Goal: Information Seeking & Learning: Learn about a topic

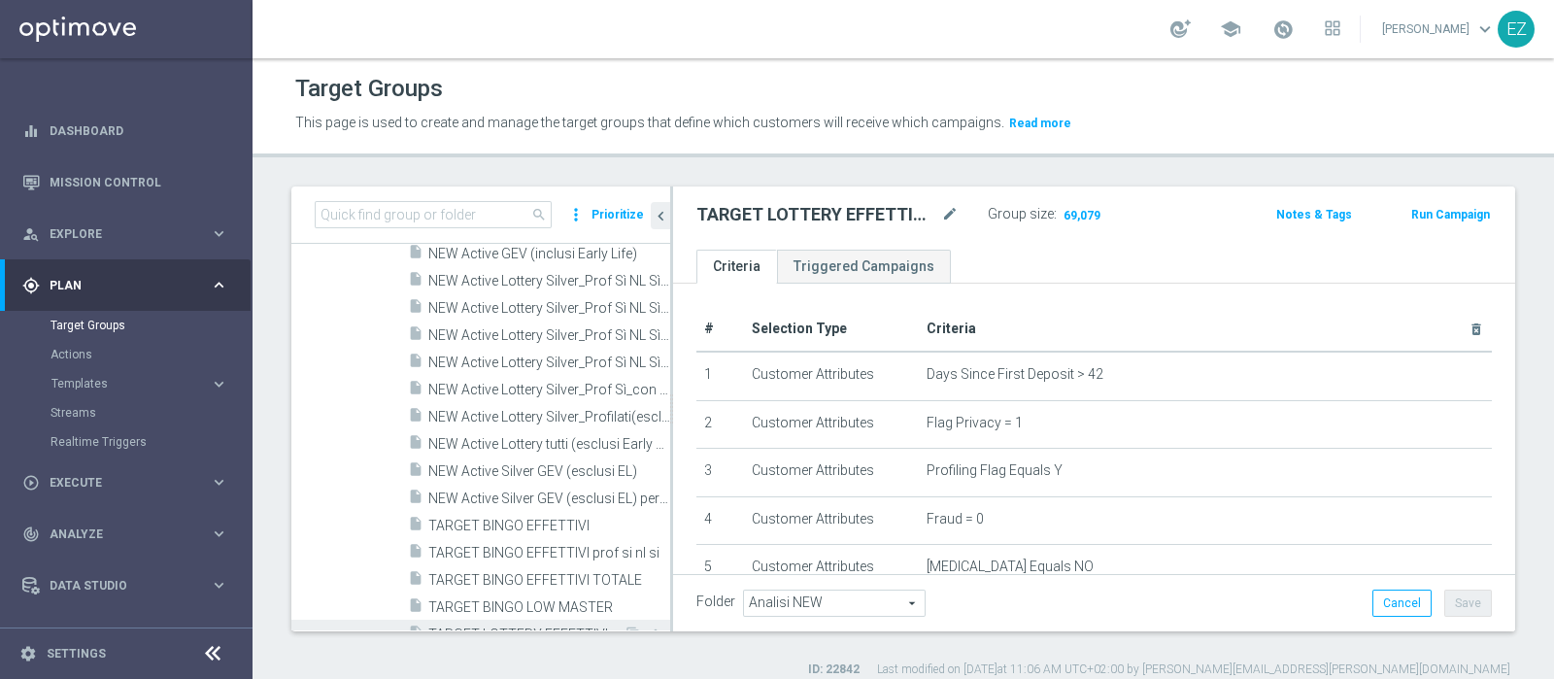
scroll to position [616, 0]
click at [510, 362] on span "NEW Active Lottery Silver_Prof Sì NL Sì_con pausa gioco lotterie (esclusi EL)_m…" at bounding box center [527, 364] width 198 height 17
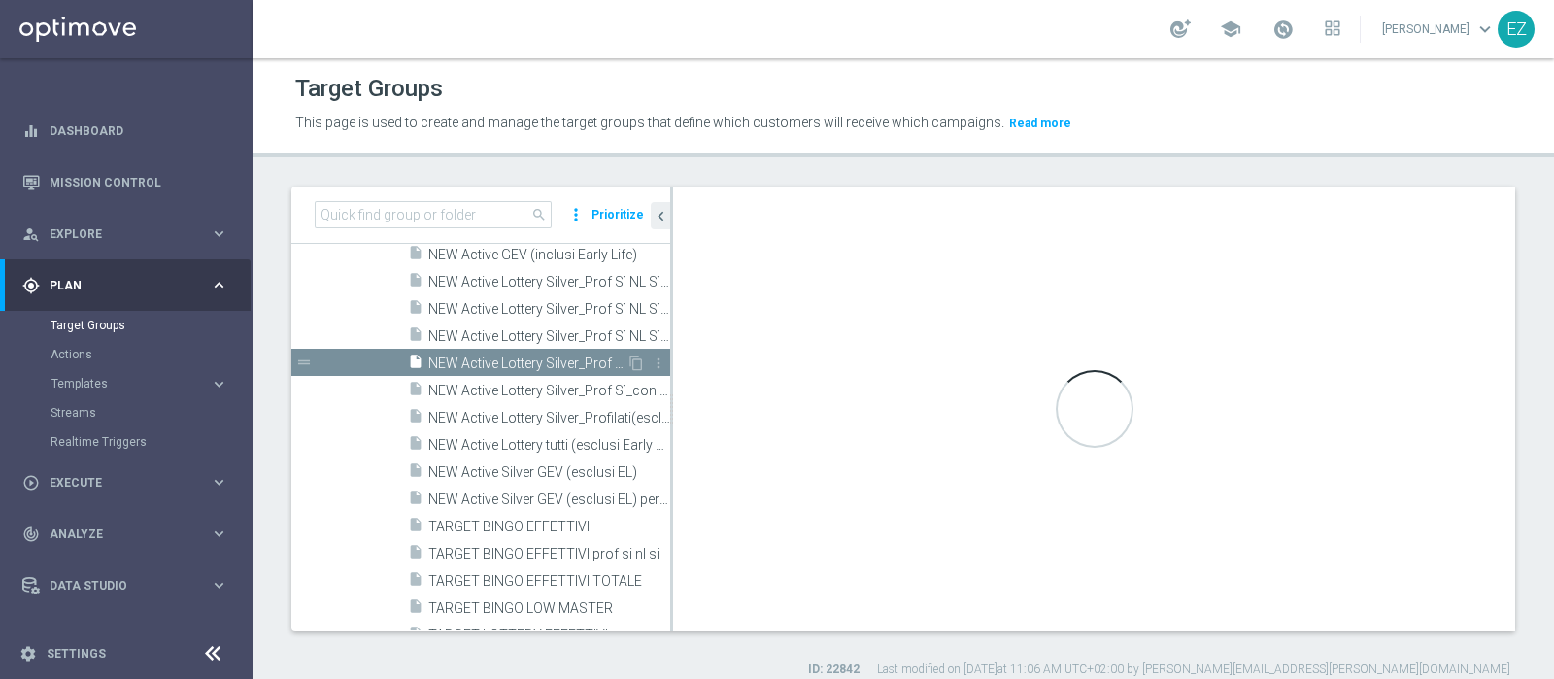
type textarea "(7 or 9) and 1 AND 2 AND 3 AND 4 AND 5 AND 6 AND 8 AND 11 and 12 AND 10 AND 13 …"
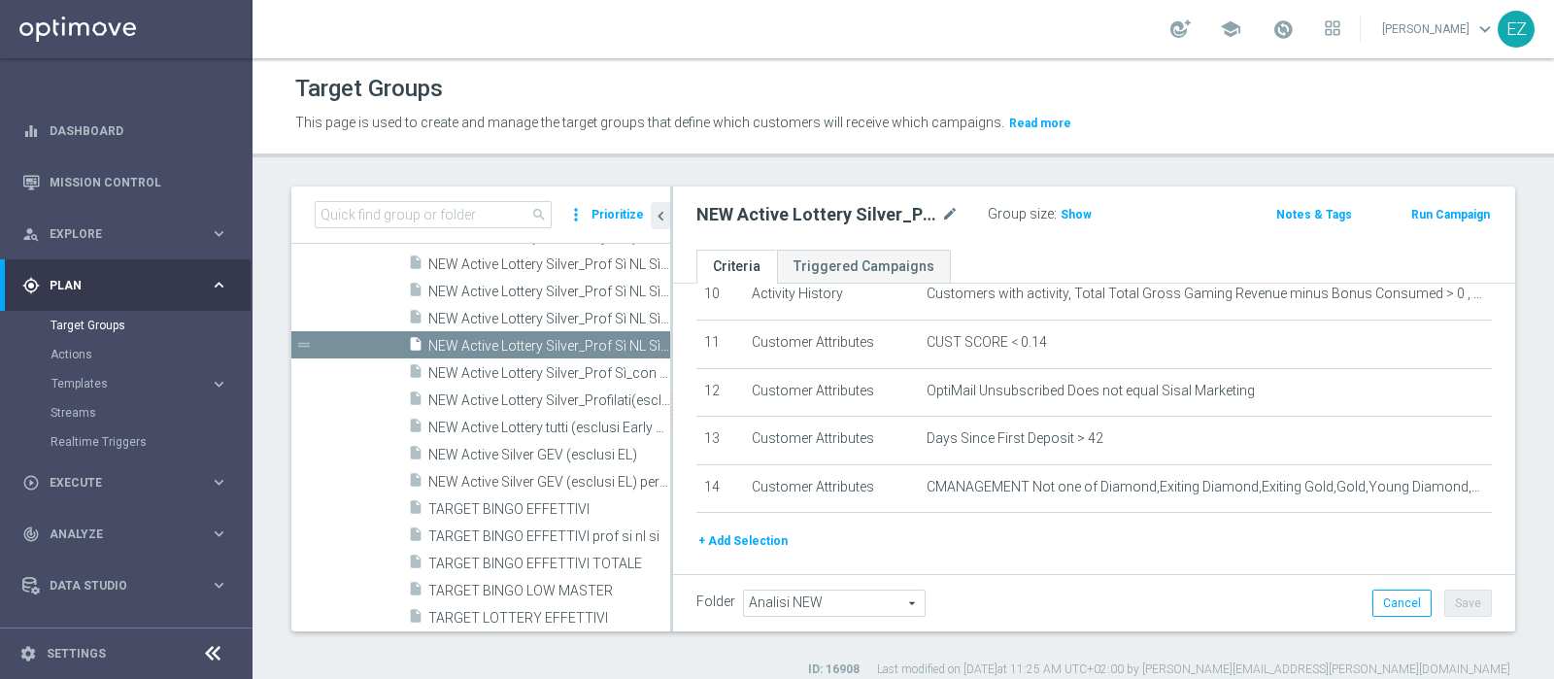
scroll to position [556, 0]
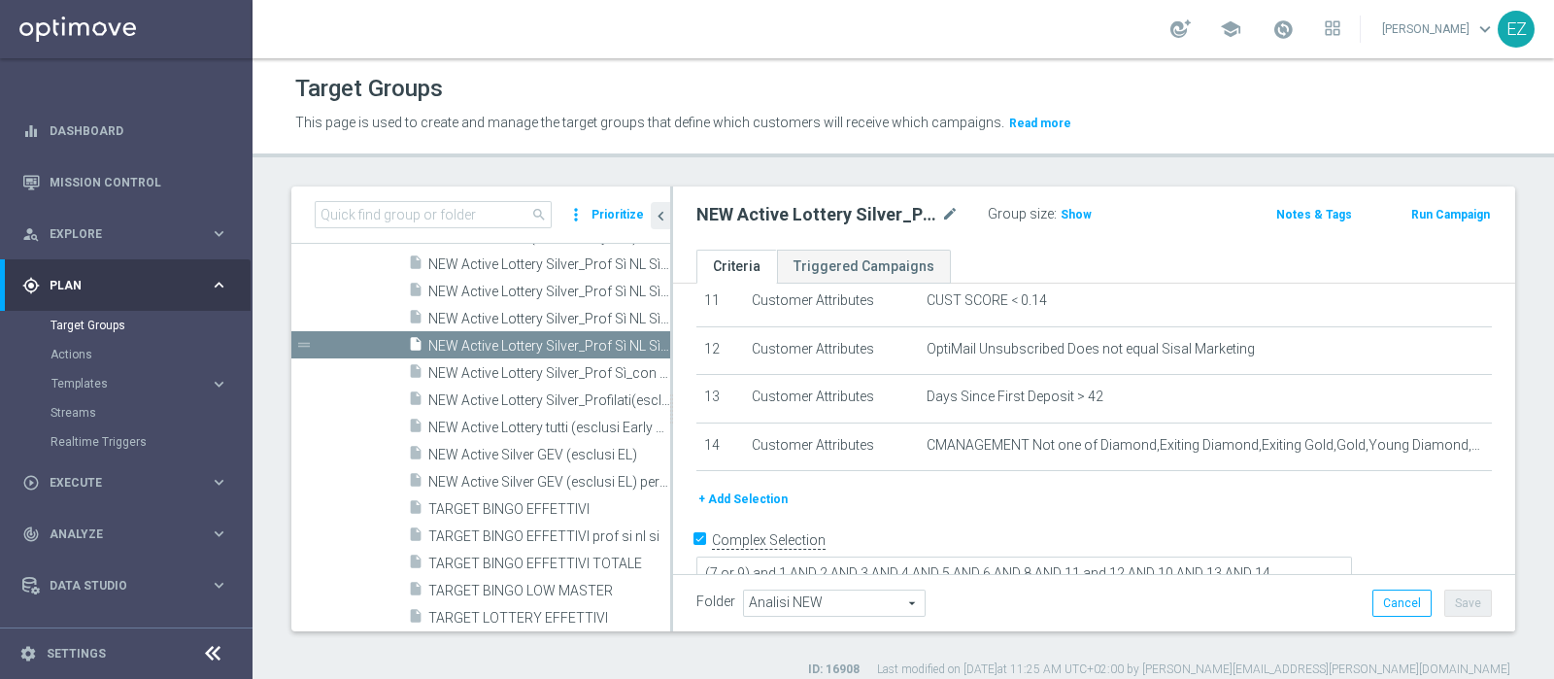
click at [487, 229] on div "search more_vert Prioritize" at bounding box center [480, 215] width 379 height 57
click at [1077, 217] on span "Show" at bounding box center [1076, 215] width 31 height 14
click at [1076, 212] on span "49,475" at bounding box center [1082, 217] width 41 height 18
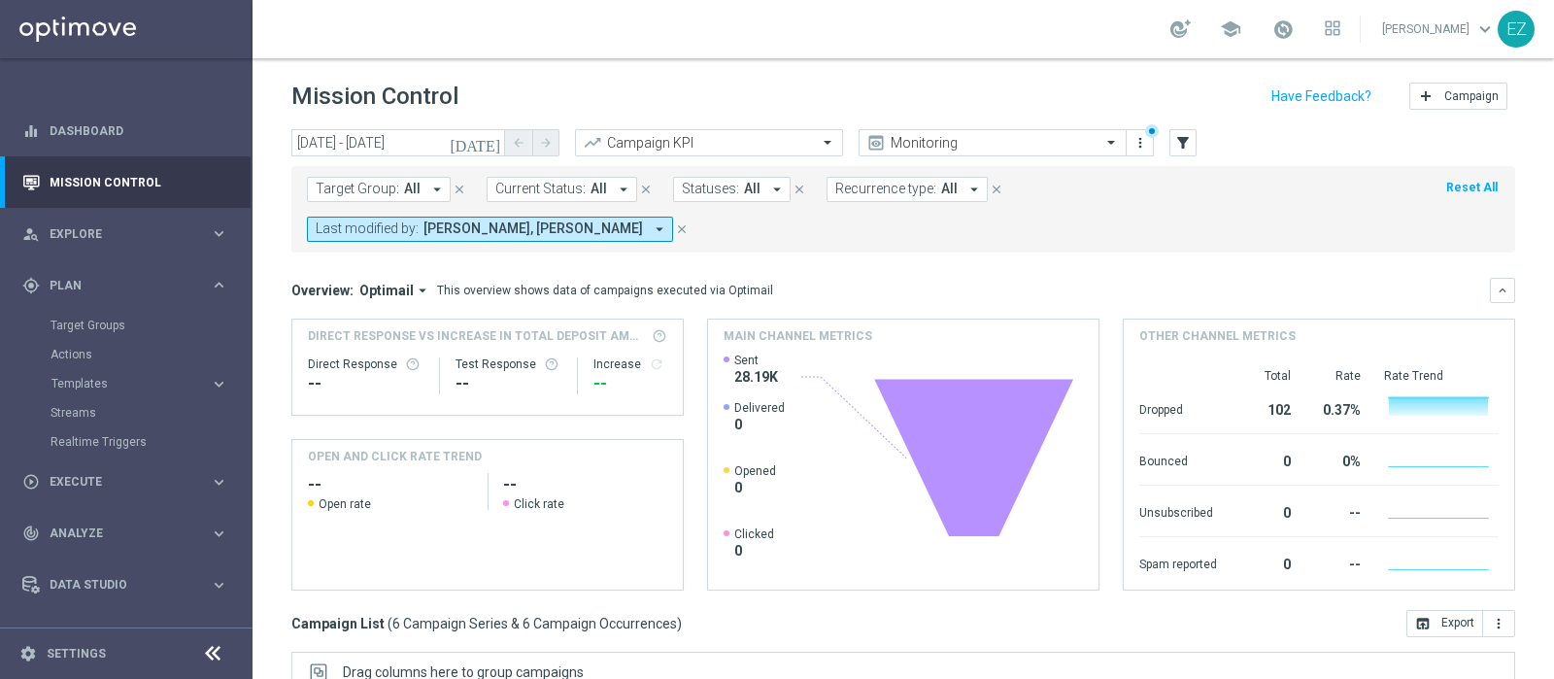
click at [489, 138] on icon "today" at bounding box center [476, 142] width 52 height 17
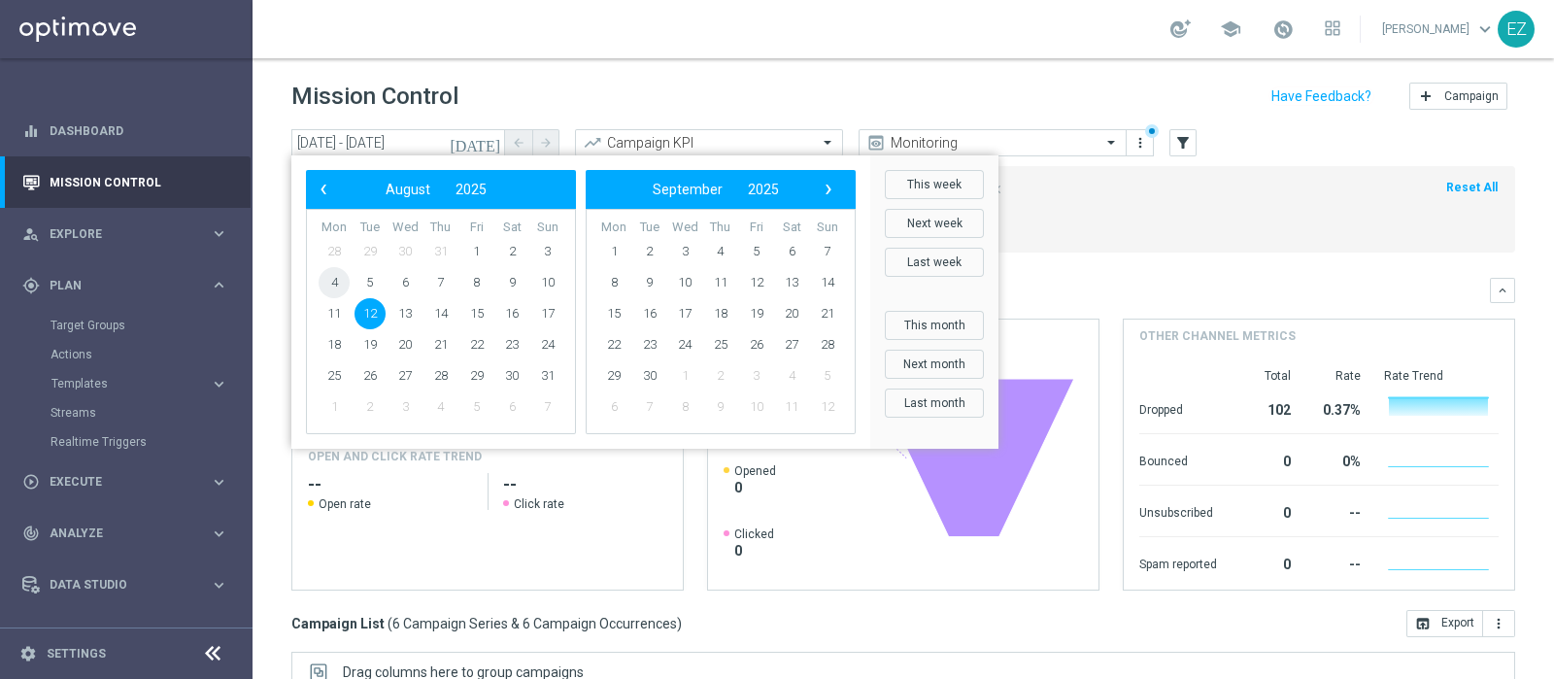
click at [339, 279] on span "4" at bounding box center [334, 282] width 31 height 31
type input "[DATE] - [DATE]"
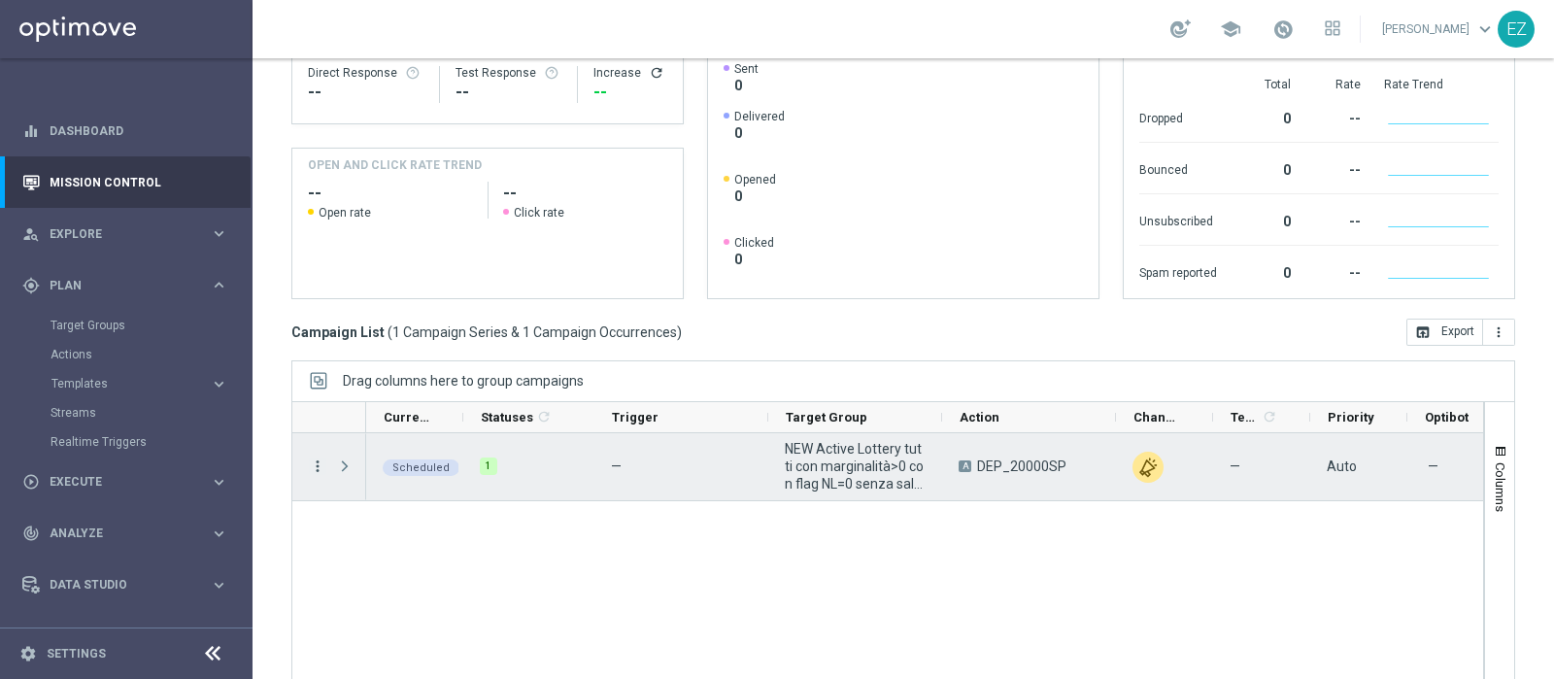
click at [320, 458] on icon "more_vert" at bounding box center [317, 466] width 17 height 17
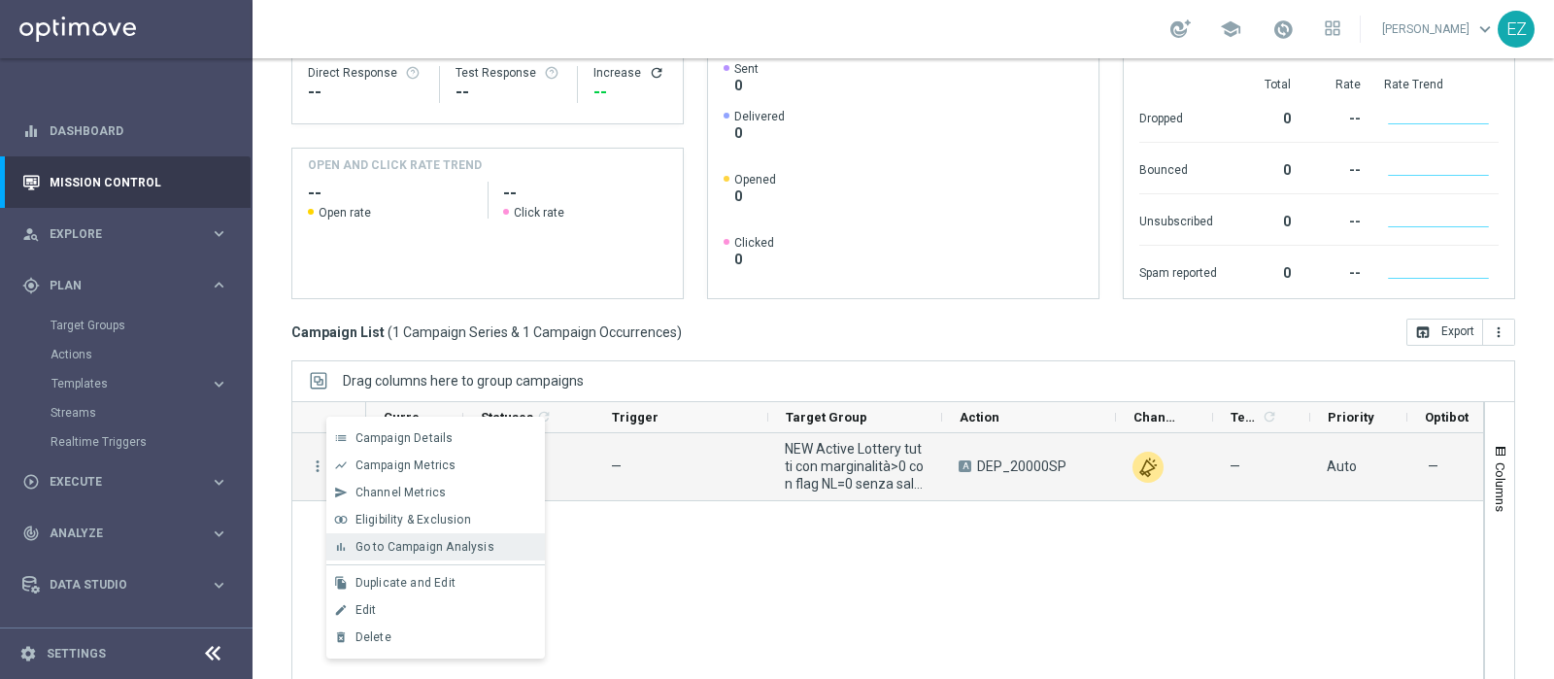
click at [411, 540] on span "Go to Campaign Analysis" at bounding box center [425, 547] width 139 height 14
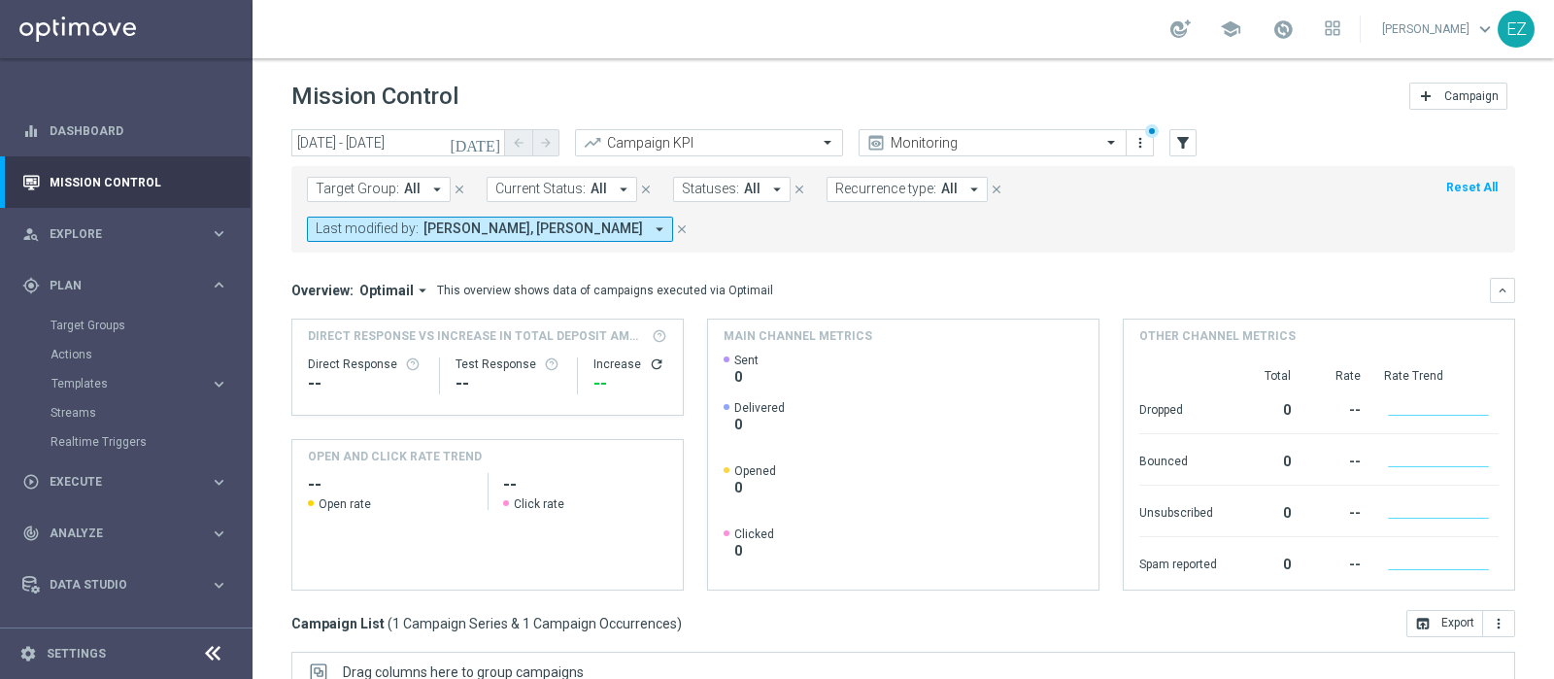
scroll to position [291, 0]
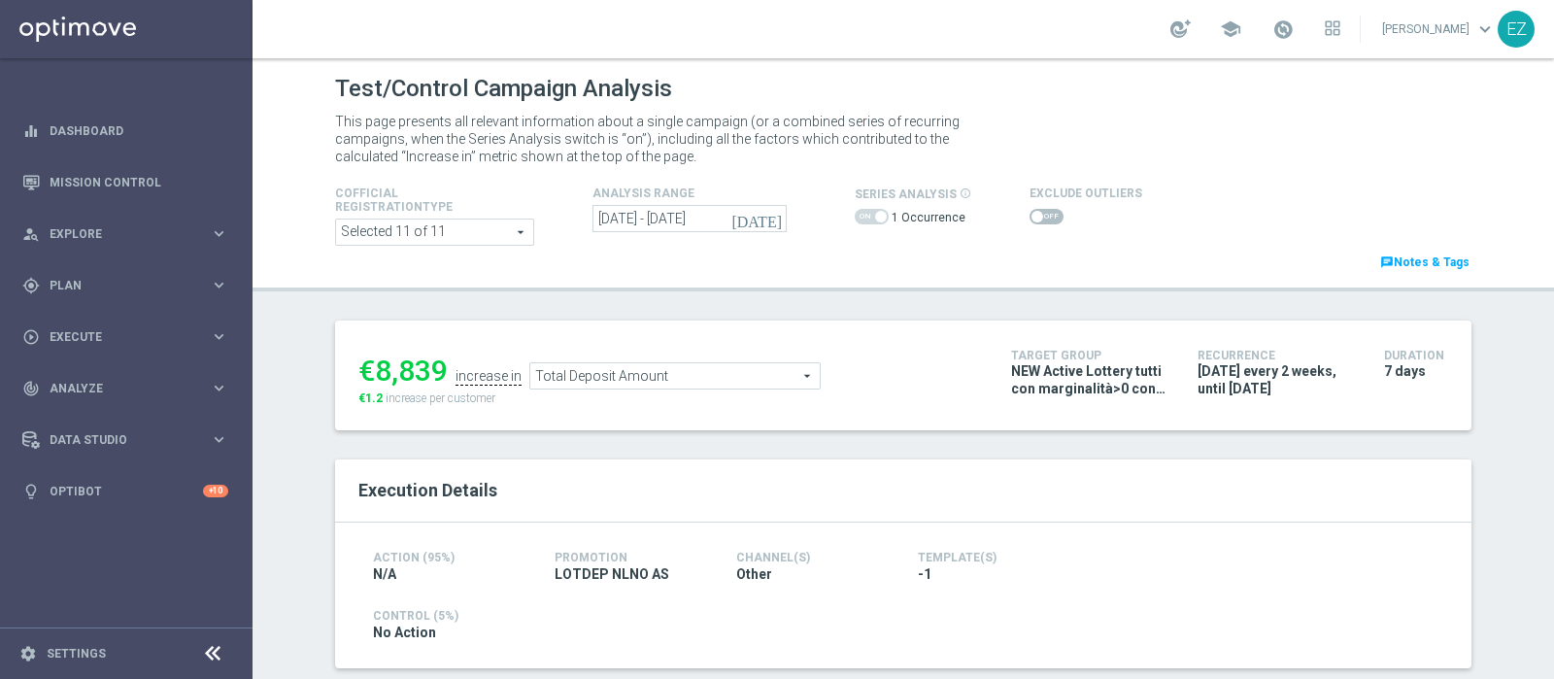
click at [760, 219] on icon "[DATE]" at bounding box center [757, 218] width 52 height 17
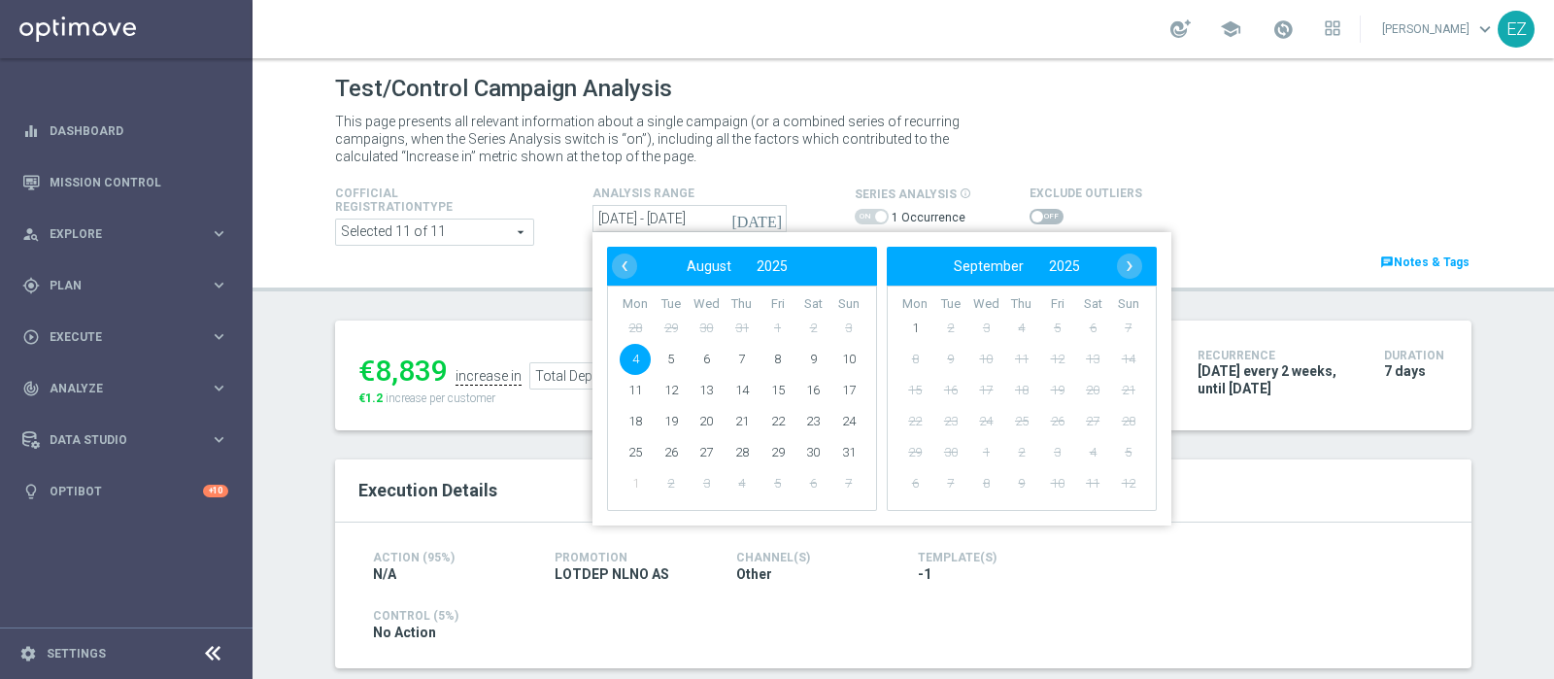
click at [631, 357] on span "4" at bounding box center [635, 359] width 31 height 31
click at [843, 359] on span "10" at bounding box center [848, 359] width 31 height 31
type input "[DATE] - [DATE]"
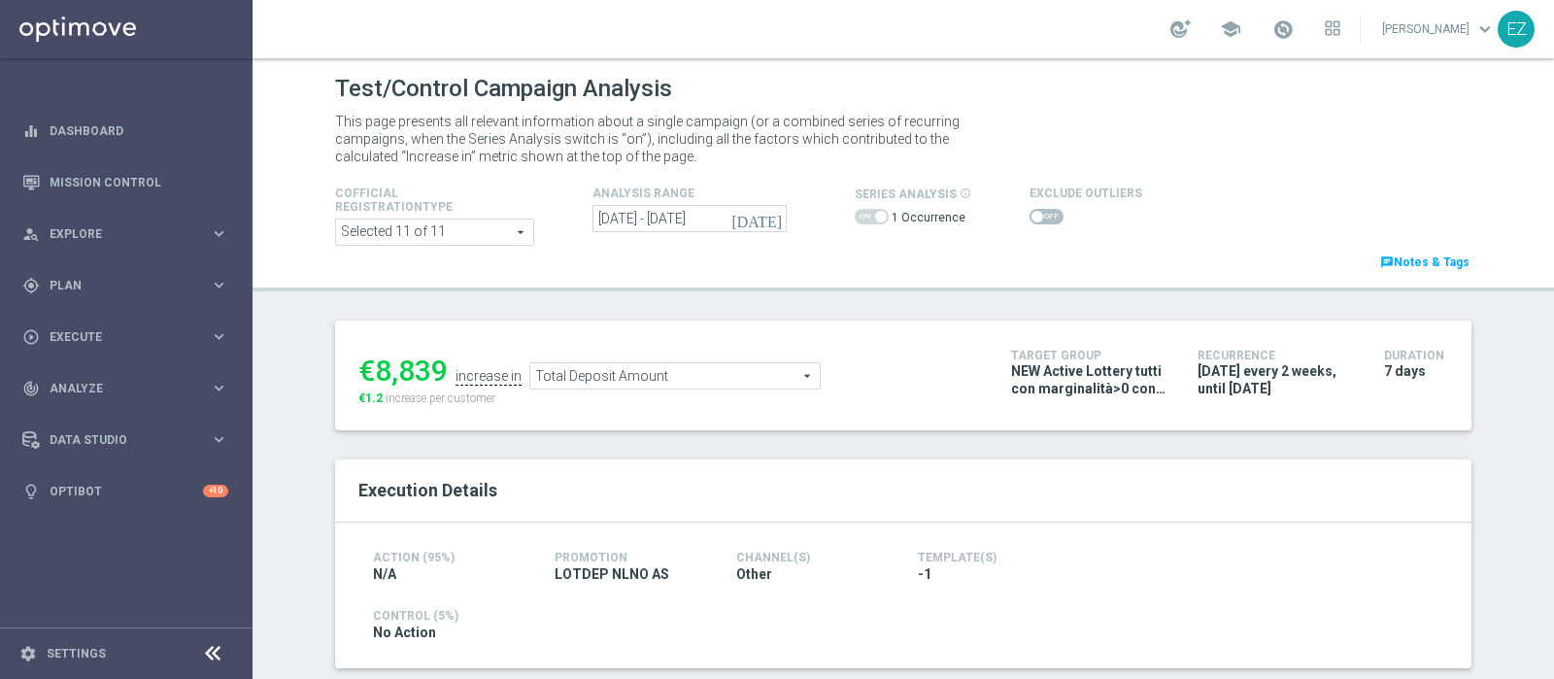
click at [1037, 221] on span at bounding box center [1047, 217] width 34 height 16
click at [1037, 221] on input "checkbox" at bounding box center [1047, 217] width 34 height 16
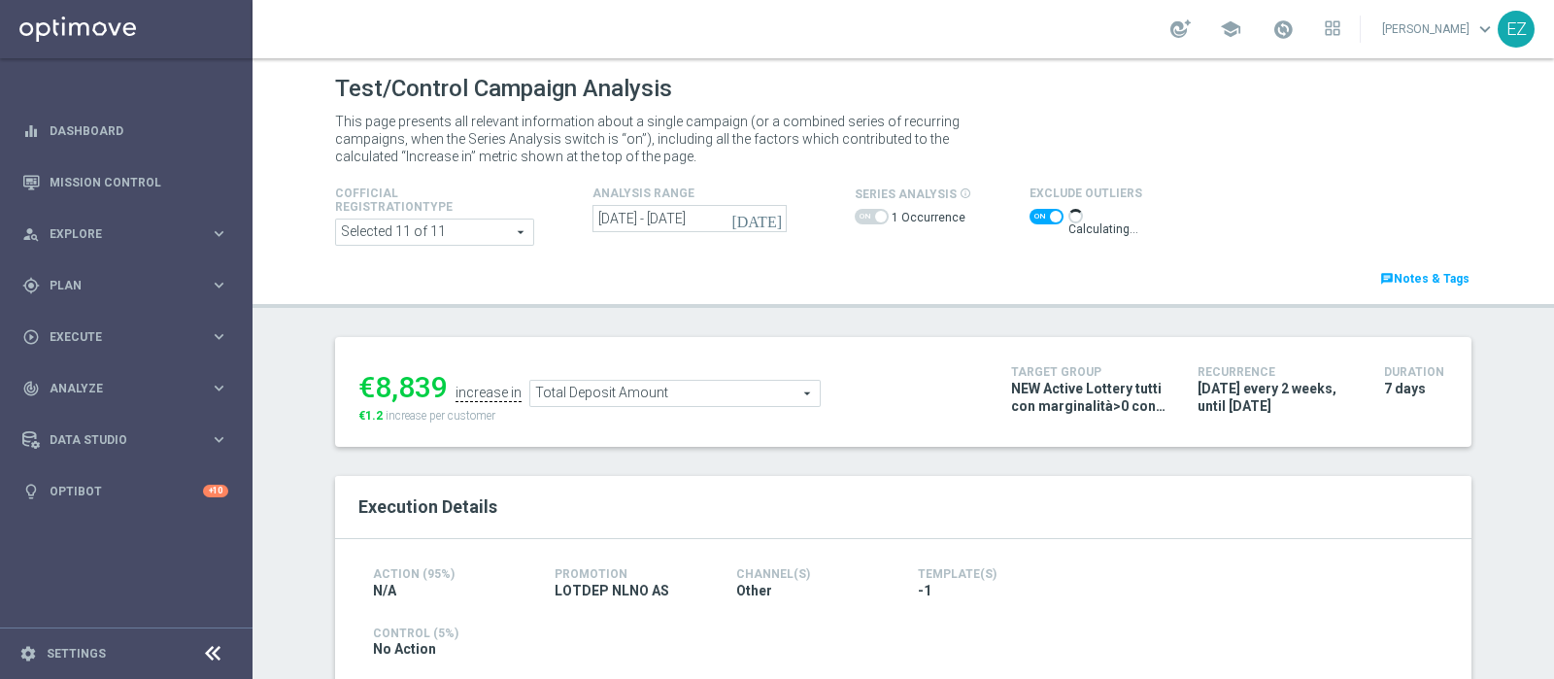
click at [865, 210] on span at bounding box center [872, 217] width 34 height 16
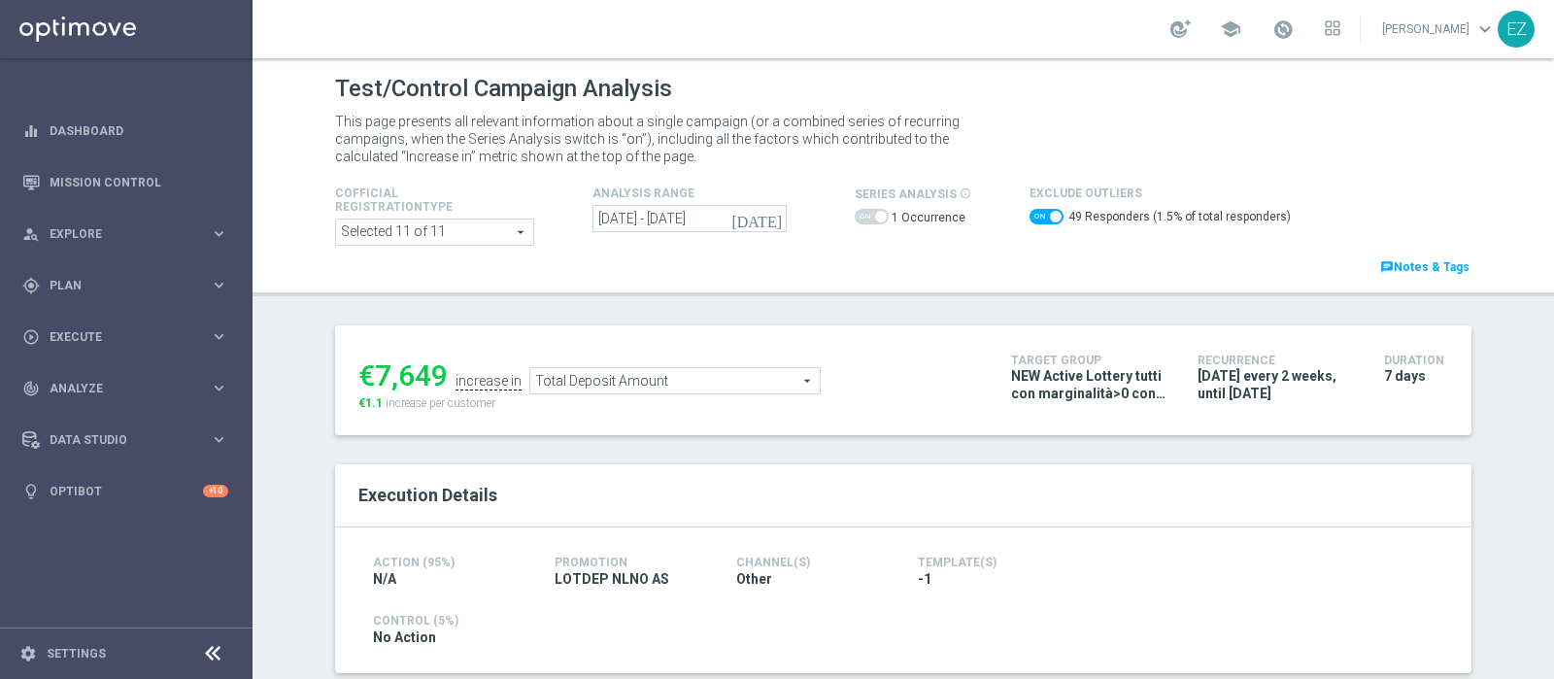
click at [753, 371] on span "Total Deposit Amount" at bounding box center [674, 380] width 289 height 25
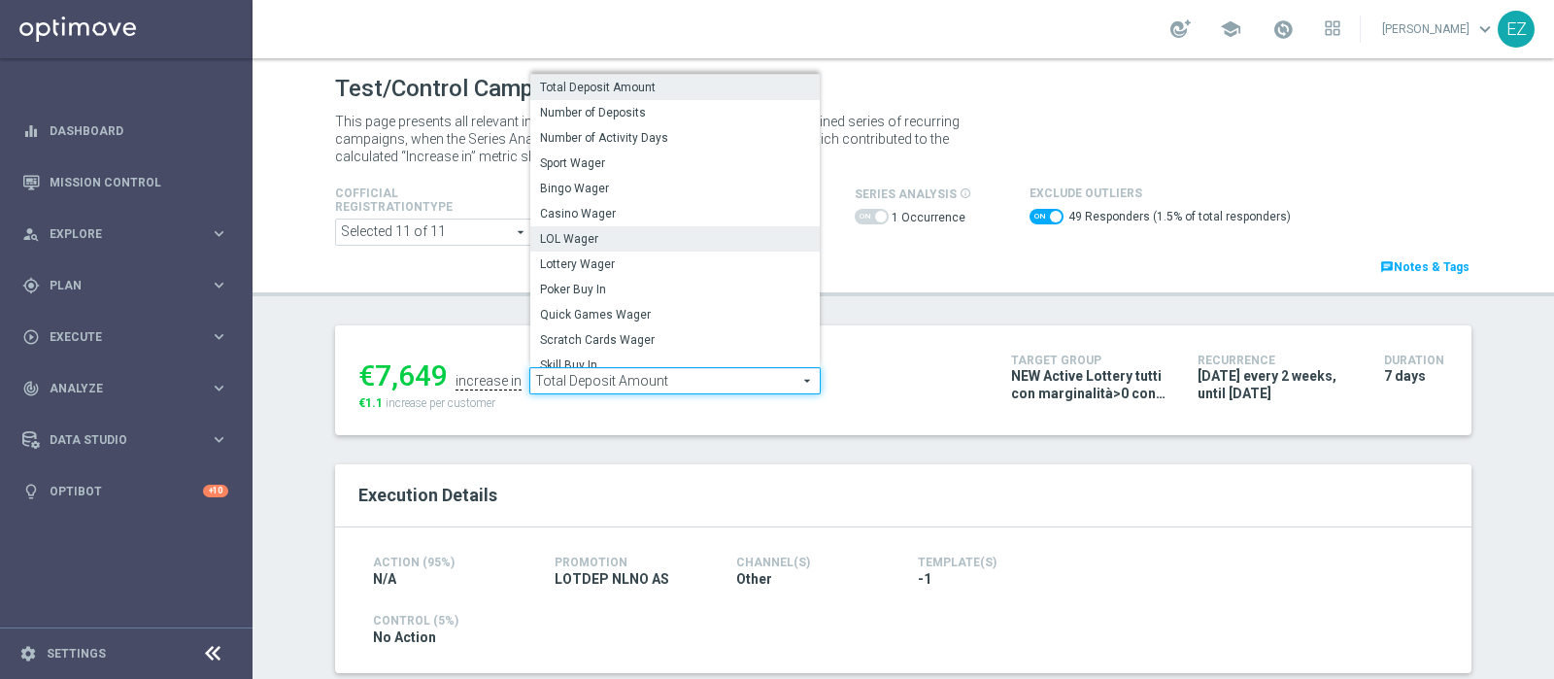
click at [593, 238] on span "LOL Wager" at bounding box center [675, 239] width 270 height 16
checkbox input "false"
type input "LOL Wager"
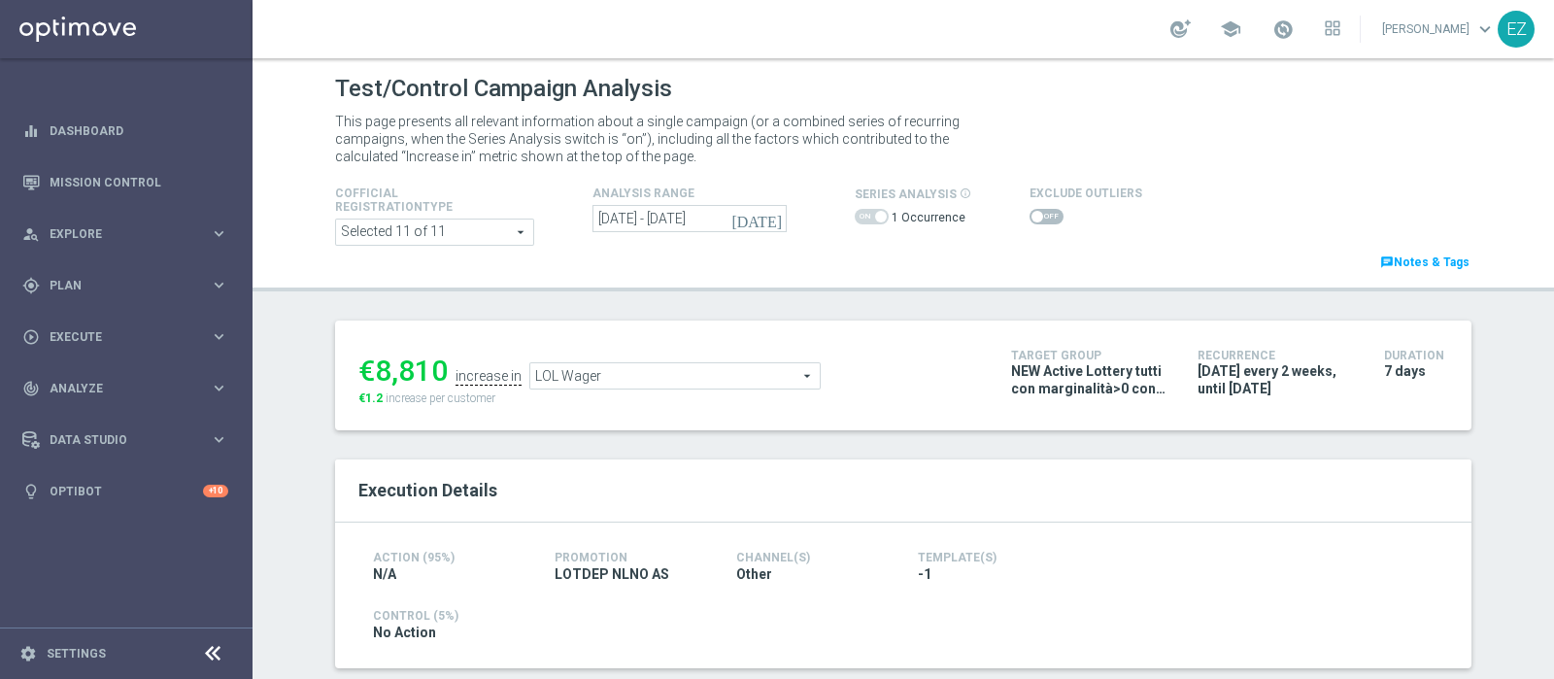
click at [1030, 220] on span at bounding box center [1047, 217] width 34 height 16
click at [1030, 220] on input "checkbox" at bounding box center [1047, 217] width 34 height 16
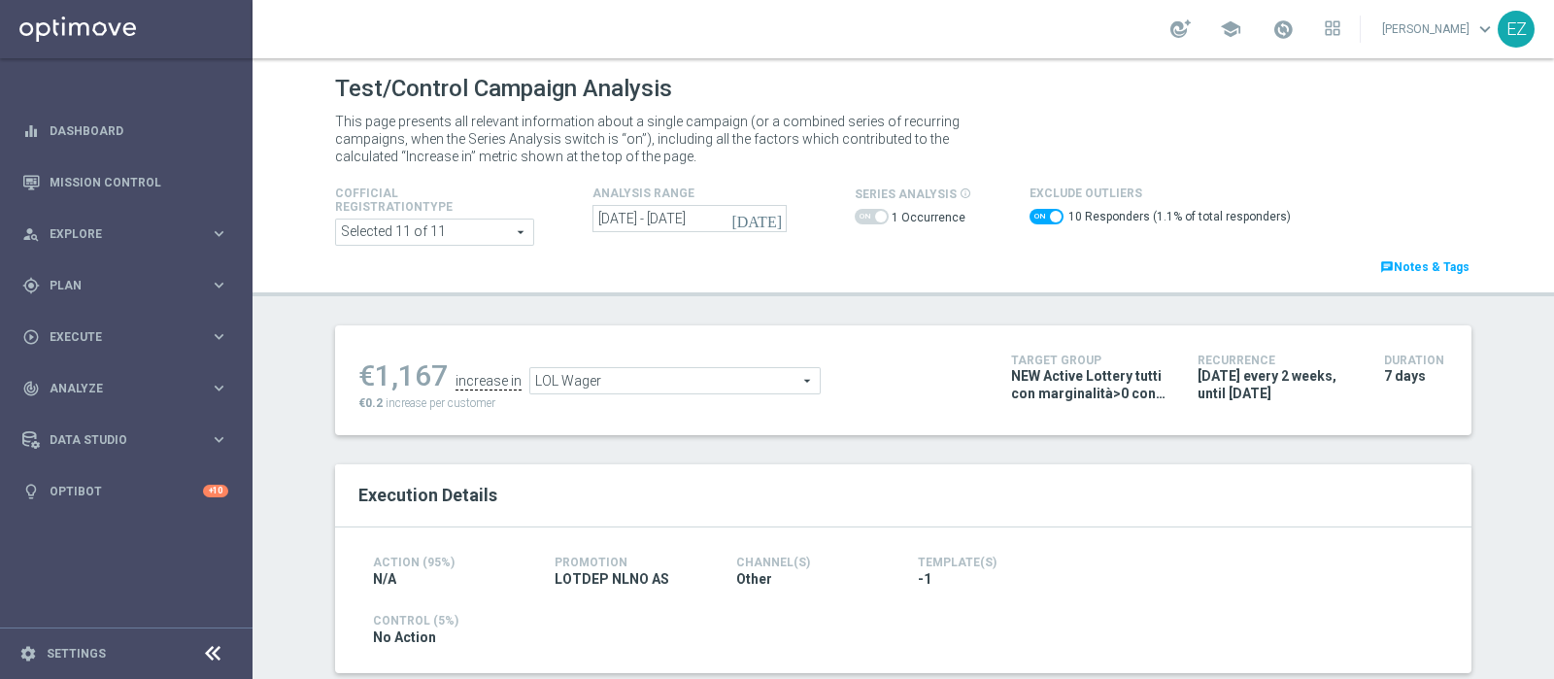
click at [714, 379] on span "LOL Wager" at bounding box center [674, 380] width 289 height 25
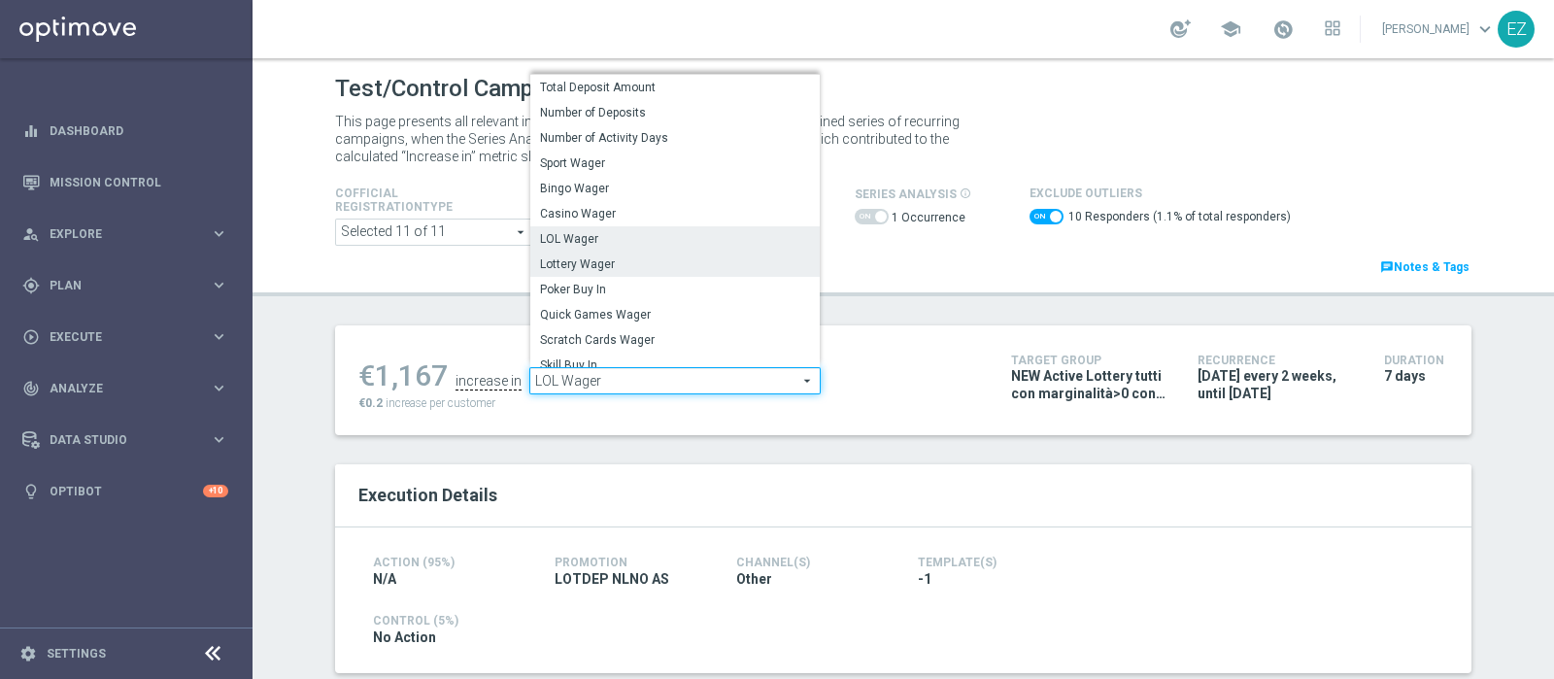
click at [615, 268] on span "Lottery Wager" at bounding box center [675, 264] width 270 height 16
checkbox input "false"
type input "Lottery Wager"
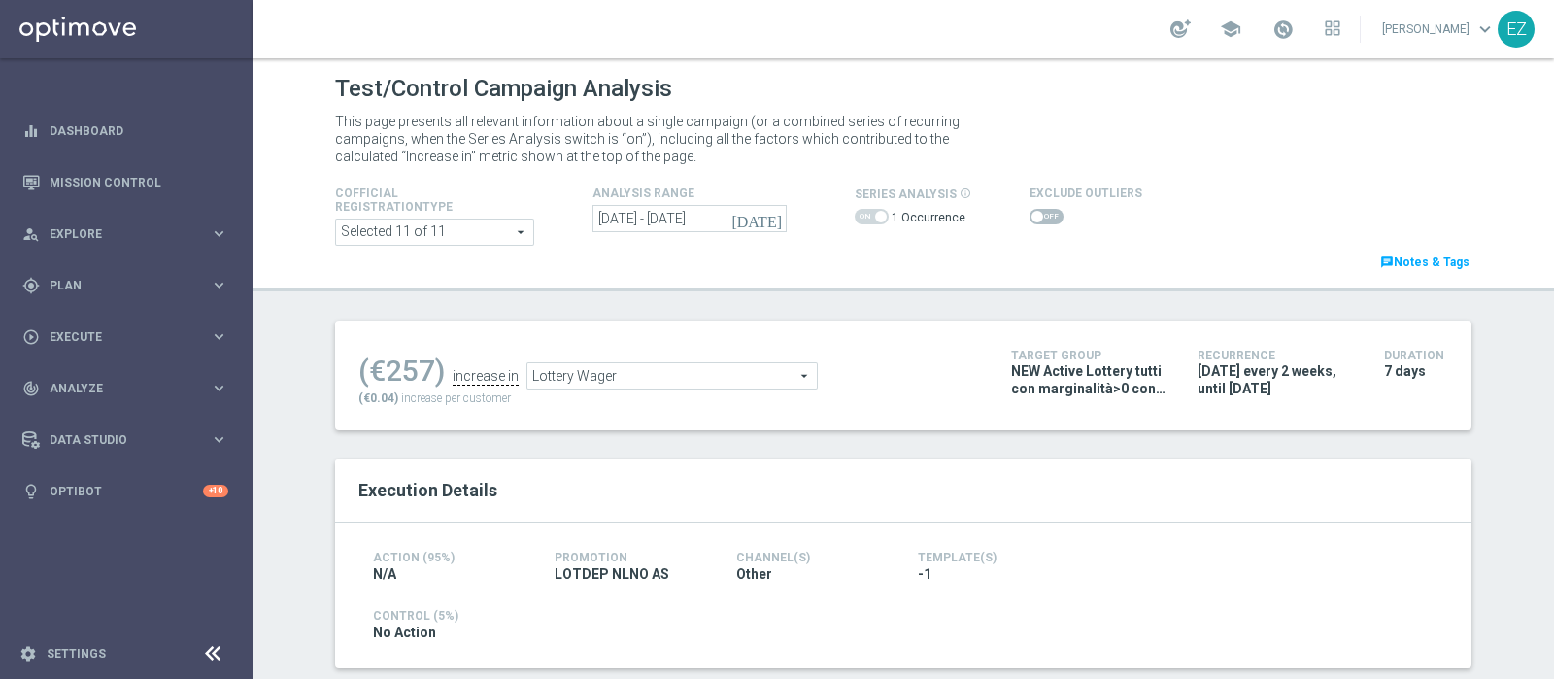
click at [1030, 222] on span at bounding box center [1047, 217] width 34 height 16
click at [1030, 222] on input "checkbox" at bounding box center [1047, 217] width 34 height 16
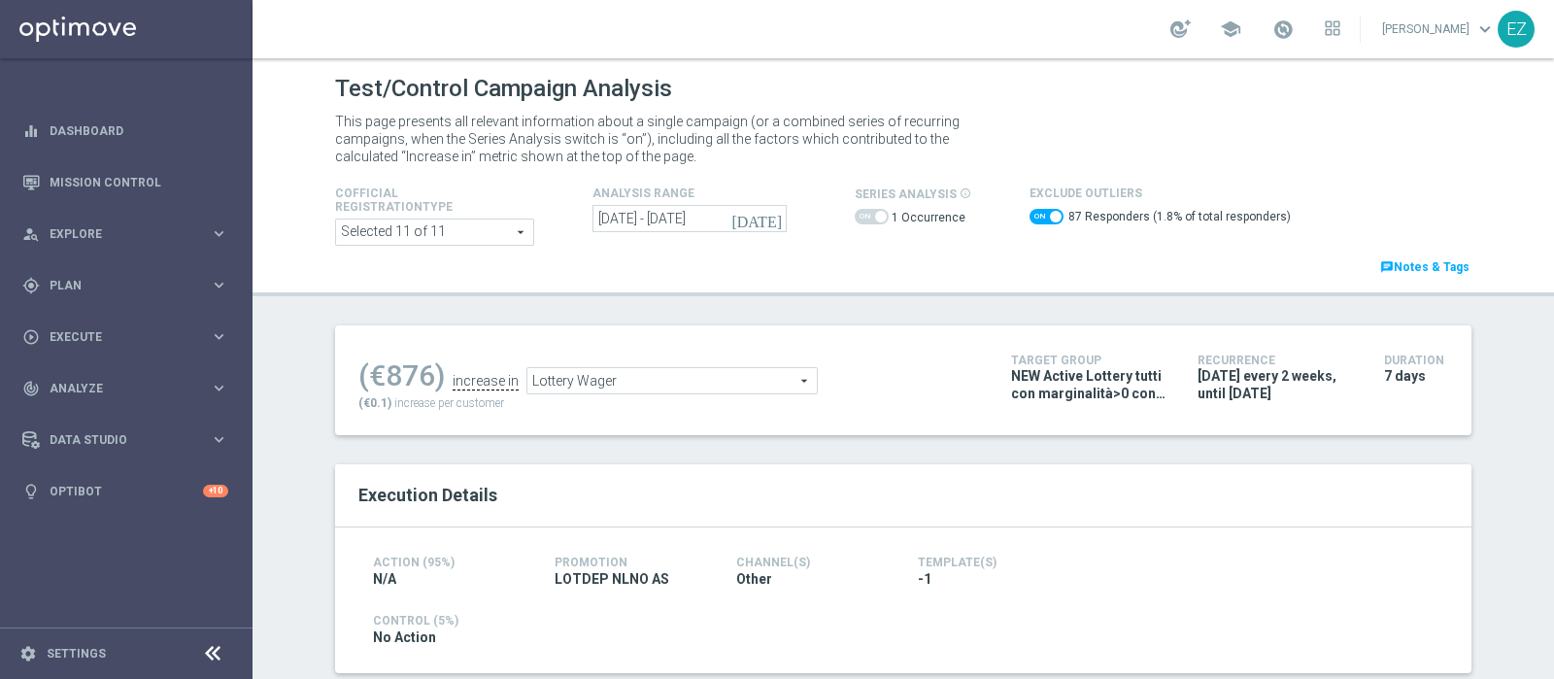
click at [763, 378] on span "Lottery Wager" at bounding box center [671, 380] width 289 height 25
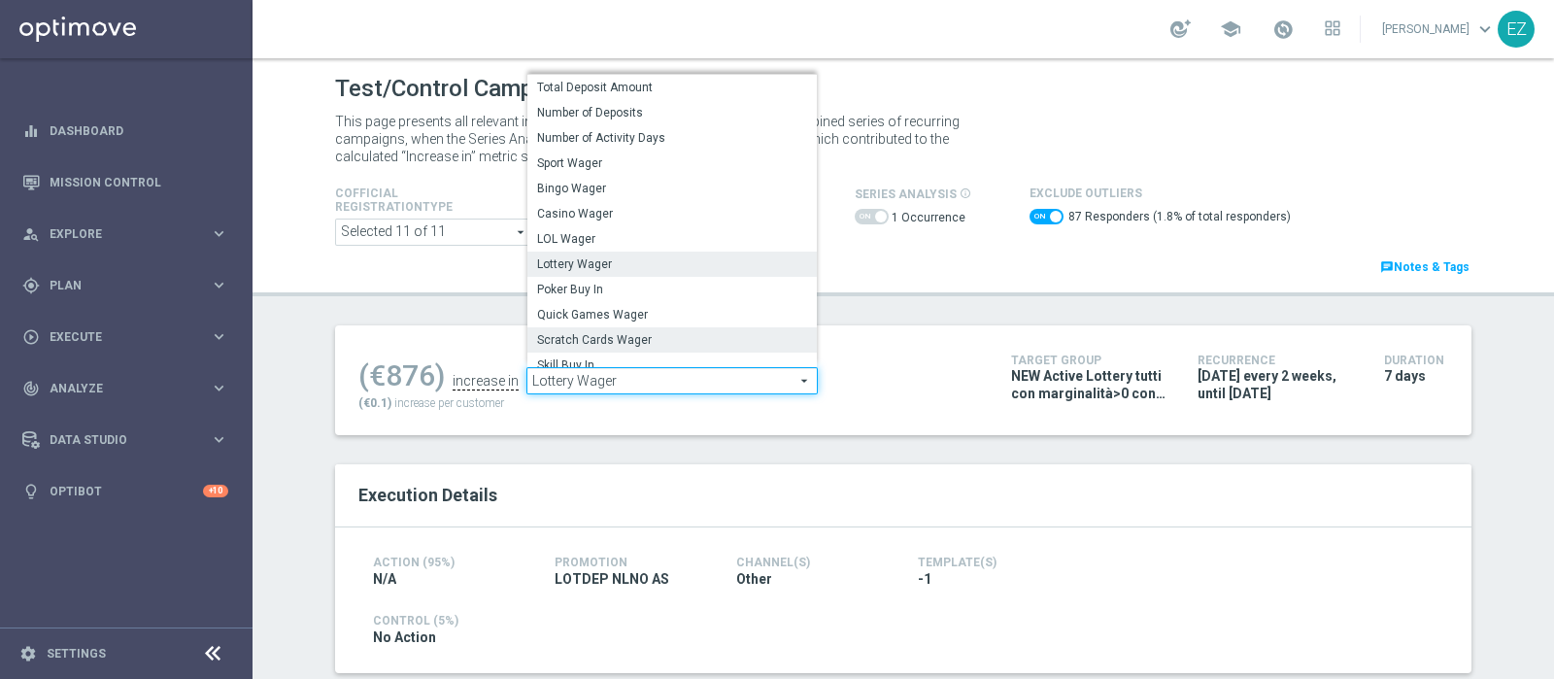
click at [675, 342] on span "Scratch Cards Wager" at bounding box center [672, 340] width 270 height 16
checkbox input "false"
type input "Scratch Cards Wager"
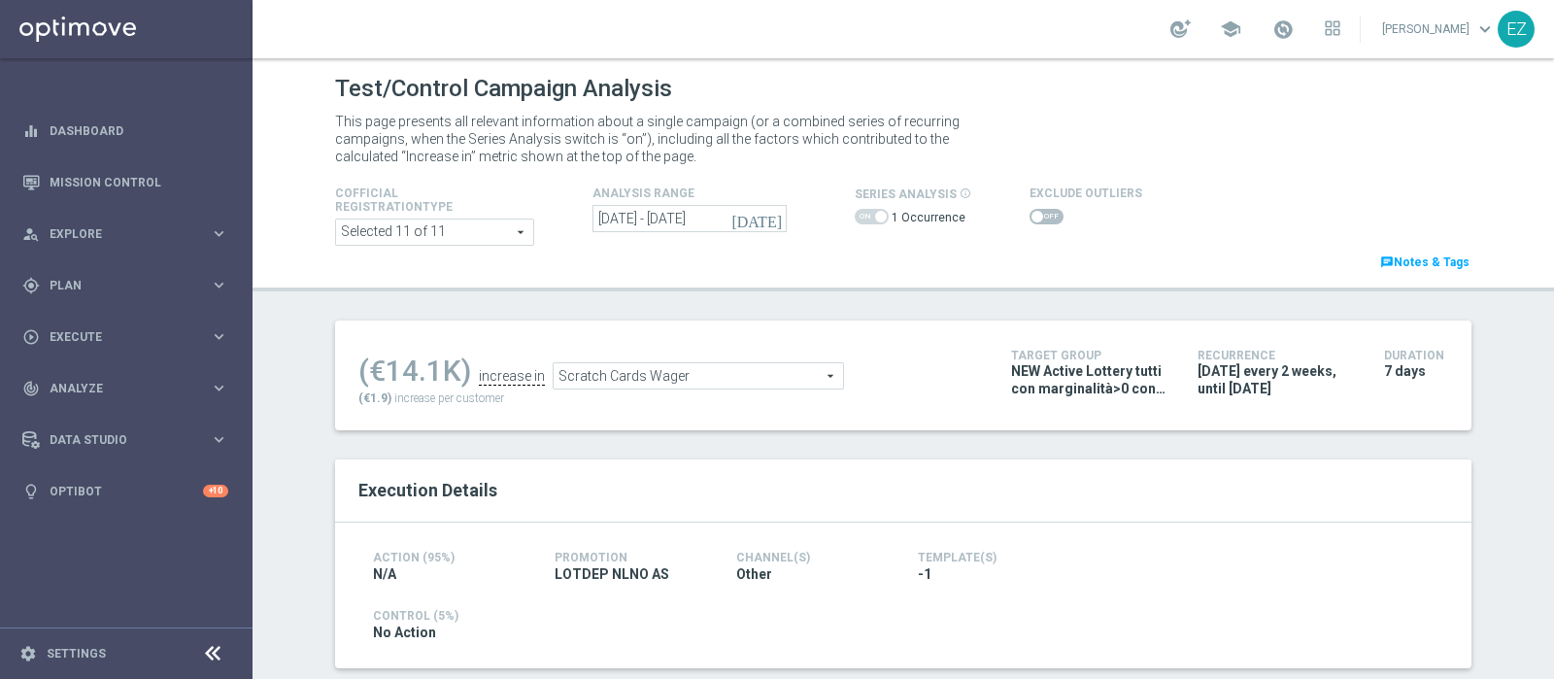
click at [1035, 209] on span at bounding box center [1047, 217] width 34 height 16
click at [1035, 209] on input "checkbox" at bounding box center [1047, 217] width 34 height 16
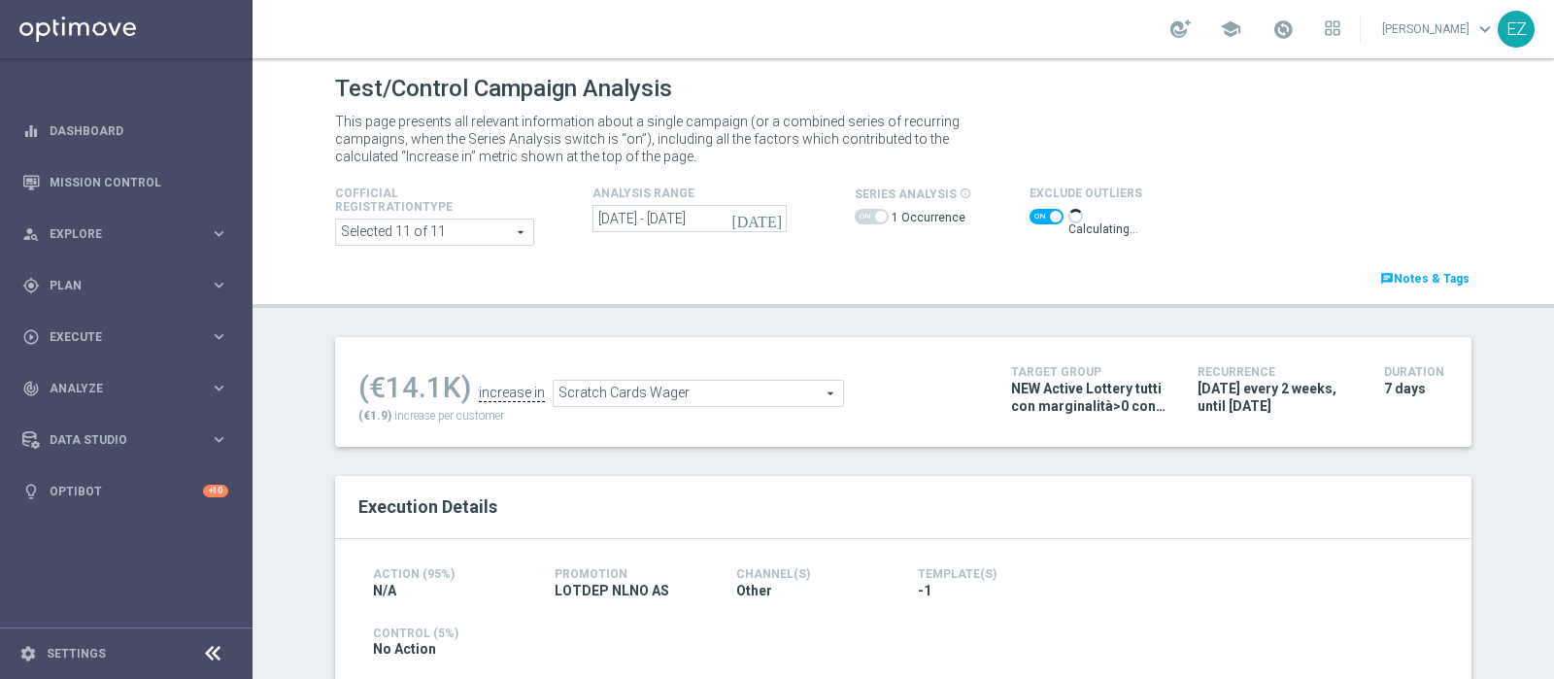
scroll to position [88, 0]
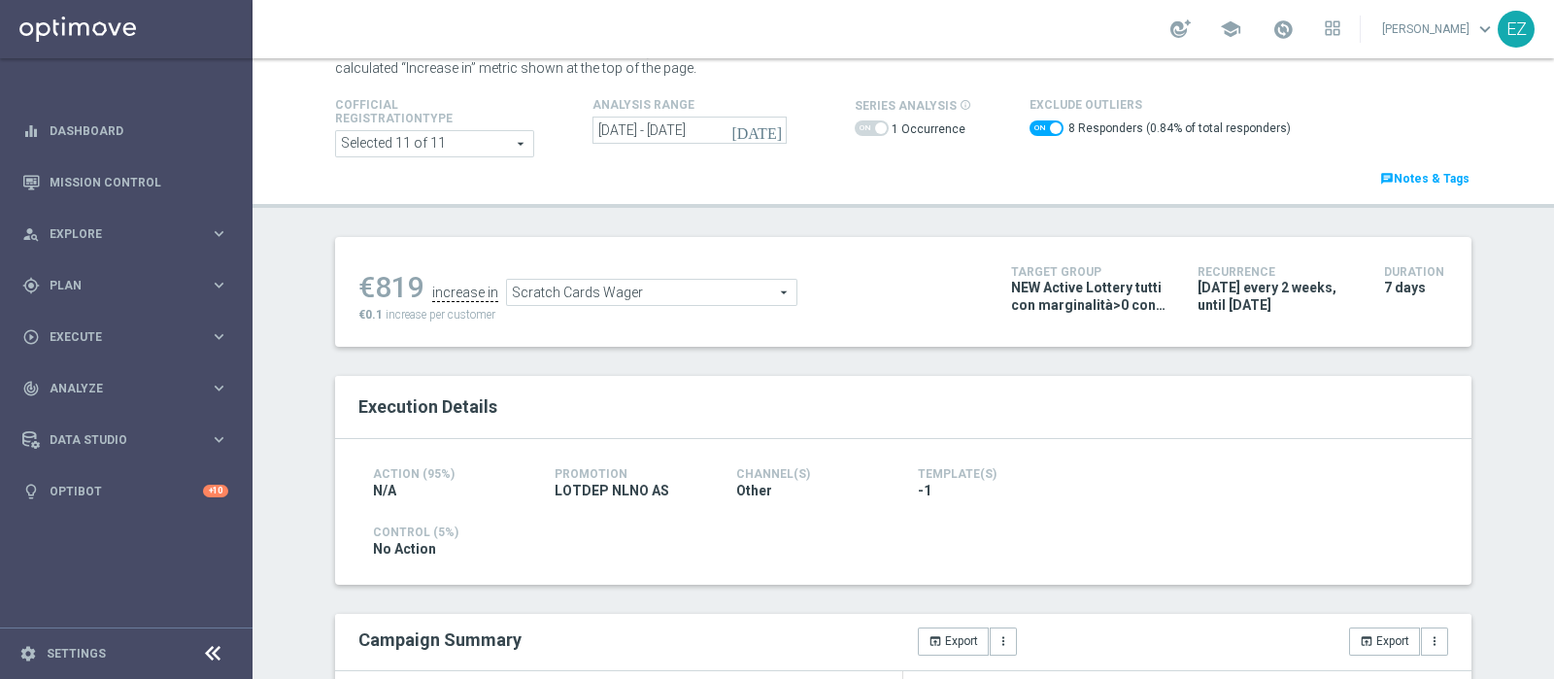
click at [741, 288] on span "Scratch Cards Wager" at bounding box center [651, 292] width 289 height 25
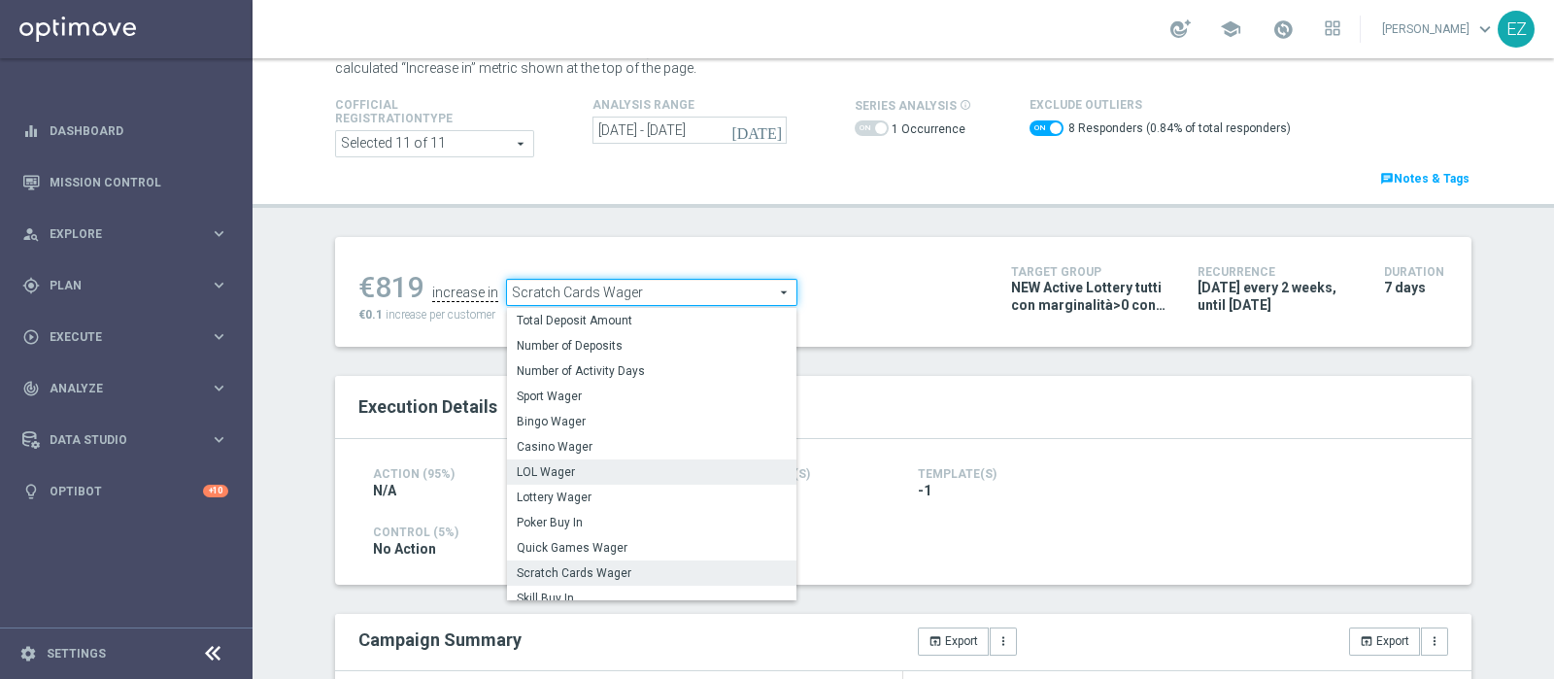
scroll to position [278, 0]
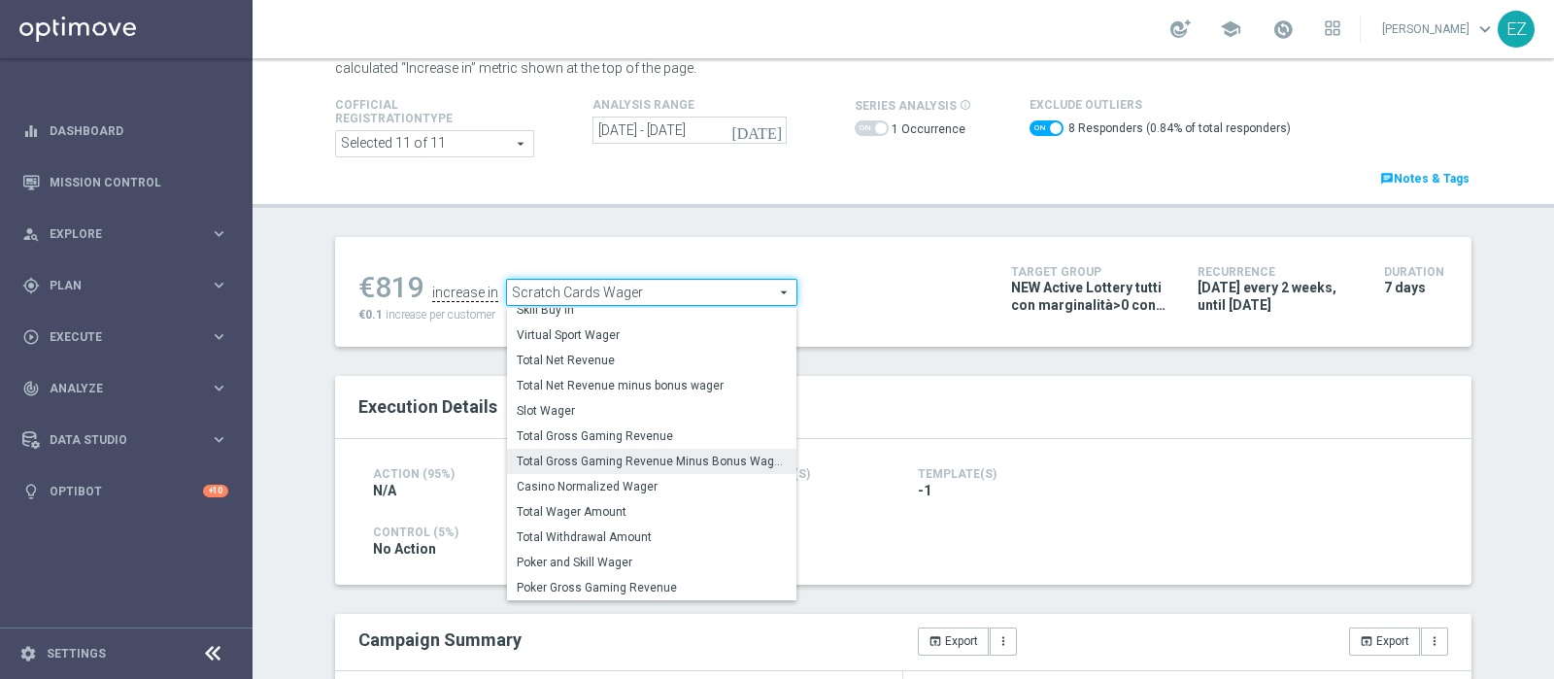
click at [611, 461] on span "Total Gross Gaming Revenue Minus Bonus Wagared" at bounding box center [652, 462] width 270 height 16
checkbox input "false"
type input "Total Gross Gaming Revenue Minus Bonus Wagared"
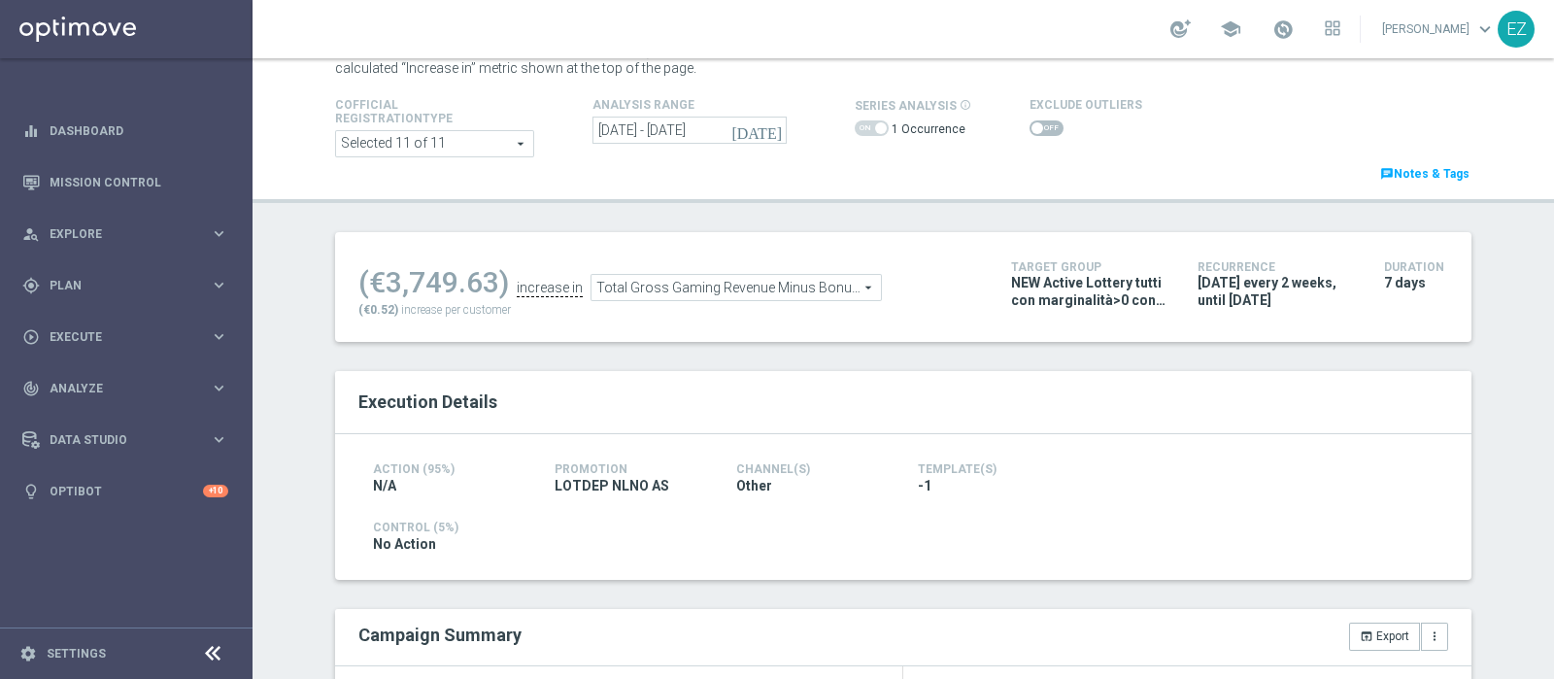
click at [1037, 128] on span at bounding box center [1047, 128] width 34 height 16
click at [1037, 128] on input "checkbox" at bounding box center [1047, 128] width 34 height 16
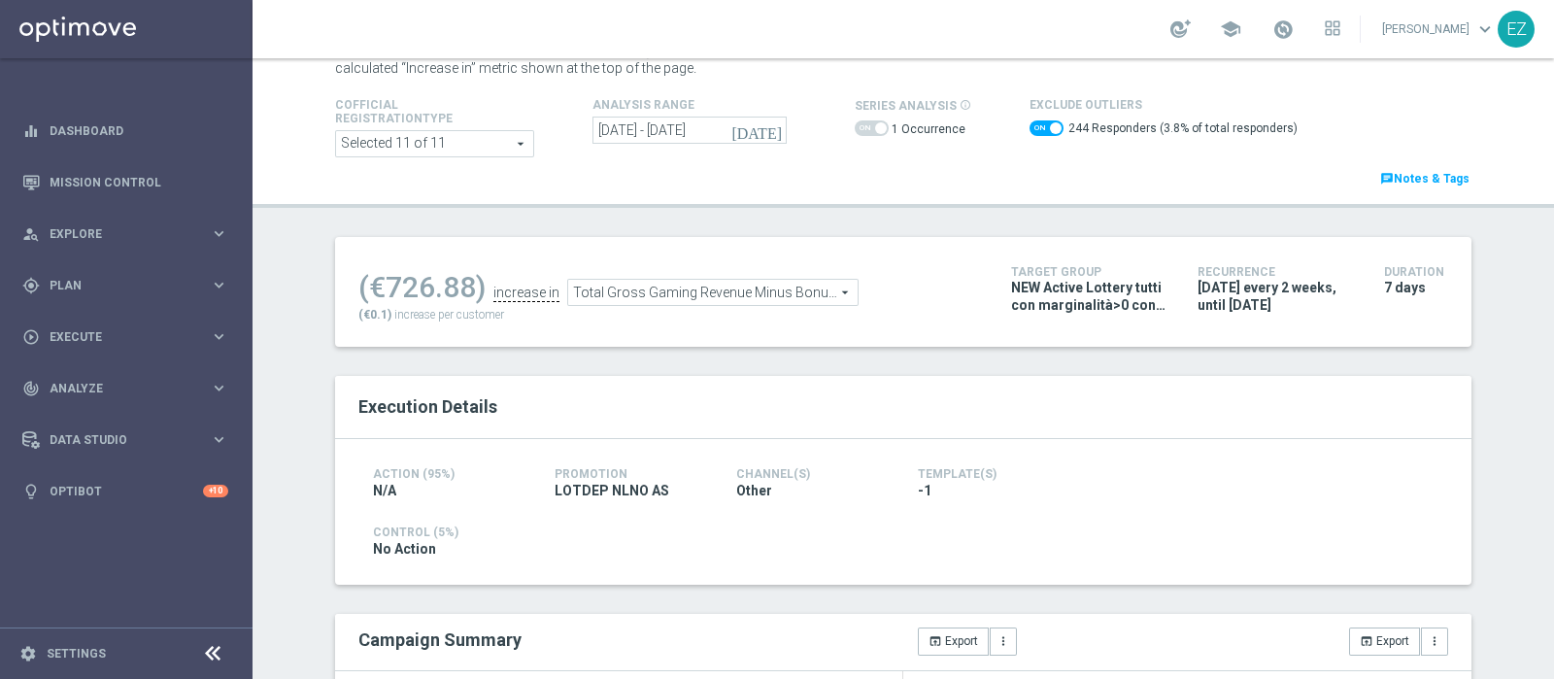
click at [773, 290] on span "Total Gross Gaming Revenue Minus Bonus Wagared" at bounding box center [712, 292] width 289 height 25
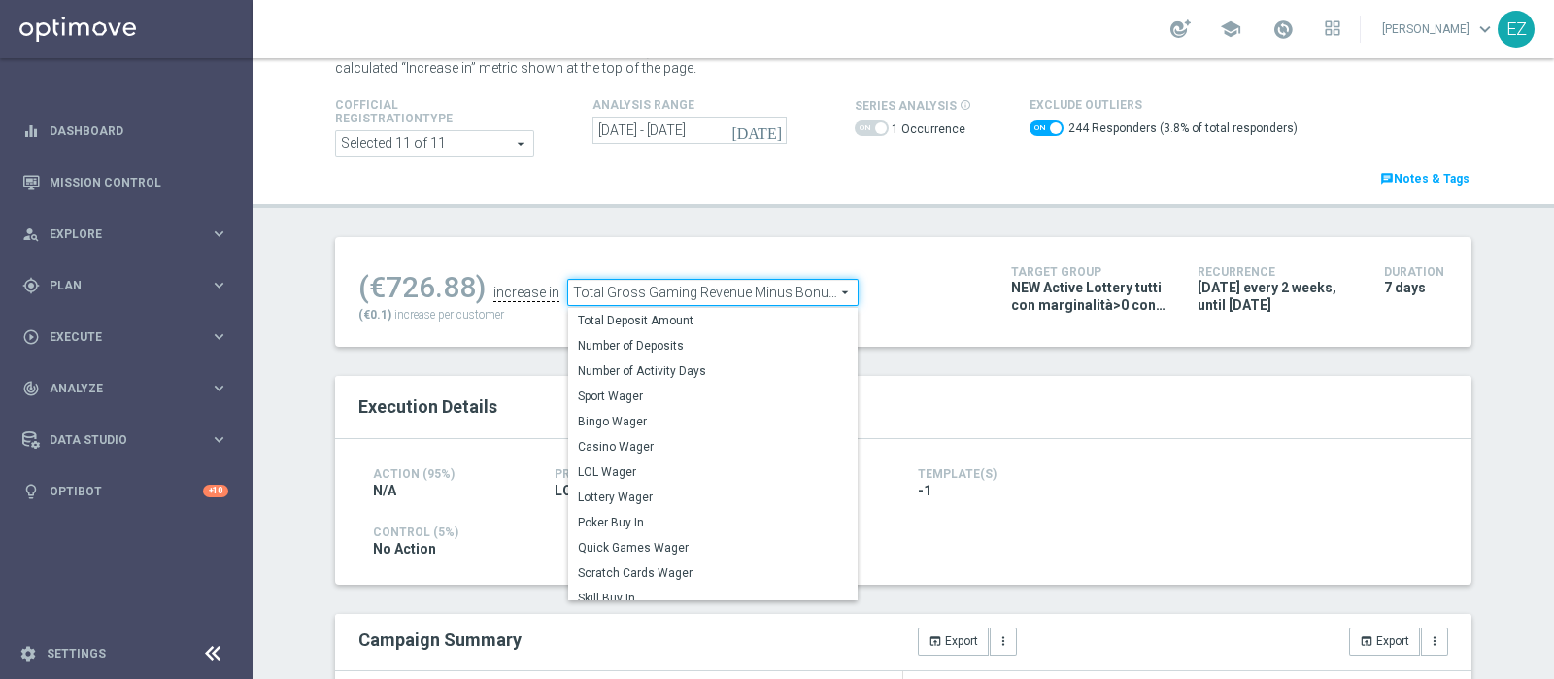
click at [663, 561] on label "Scratch Cards Wager" at bounding box center [712, 573] width 289 height 25
checkbox input "false"
type input "Scratch Cards Wager"
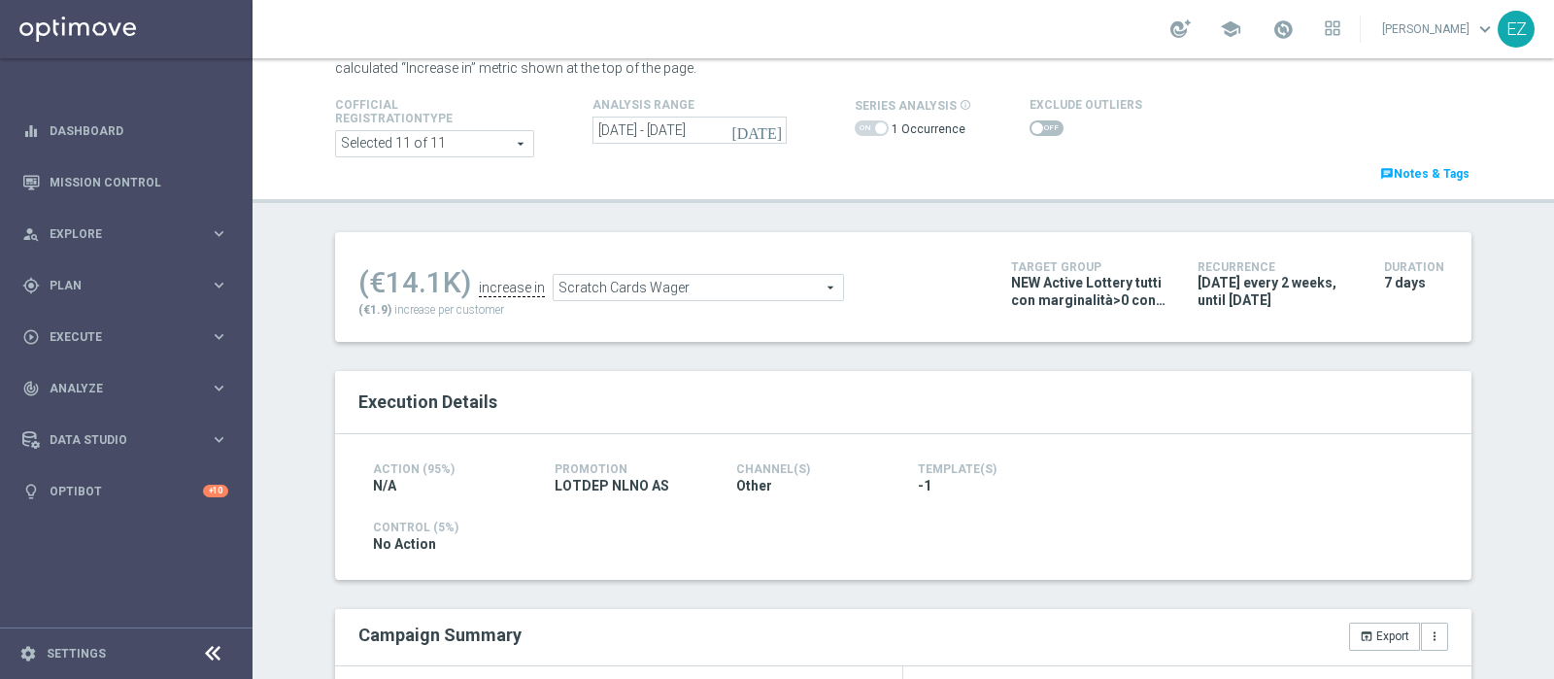
click at [1030, 127] on span at bounding box center [1047, 128] width 34 height 16
click at [1030, 127] on input "checkbox" at bounding box center [1047, 128] width 34 height 16
checkbox input "true"
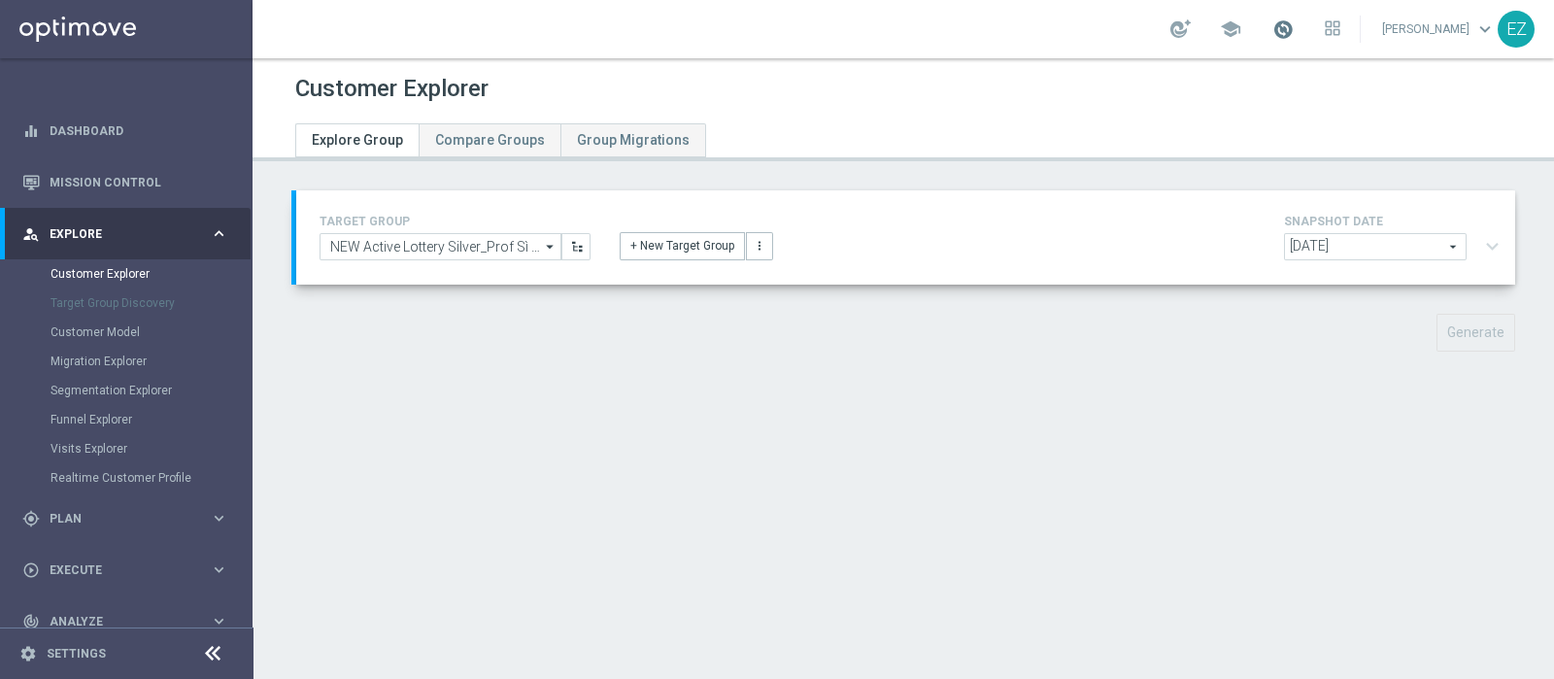
click at [1294, 35] on span at bounding box center [1283, 28] width 21 height 21
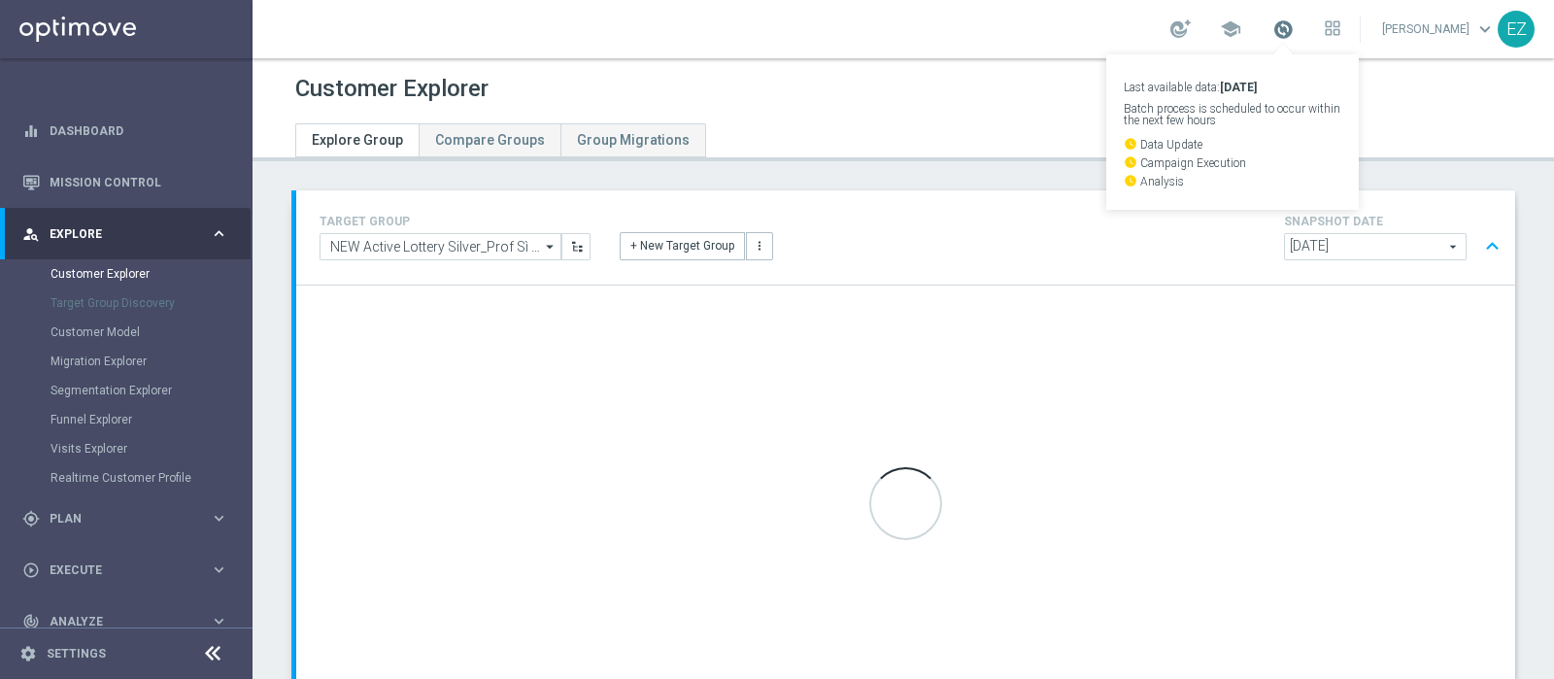
click at [1294, 35] on span at bounding box center [1283, 28] width 21 height 21
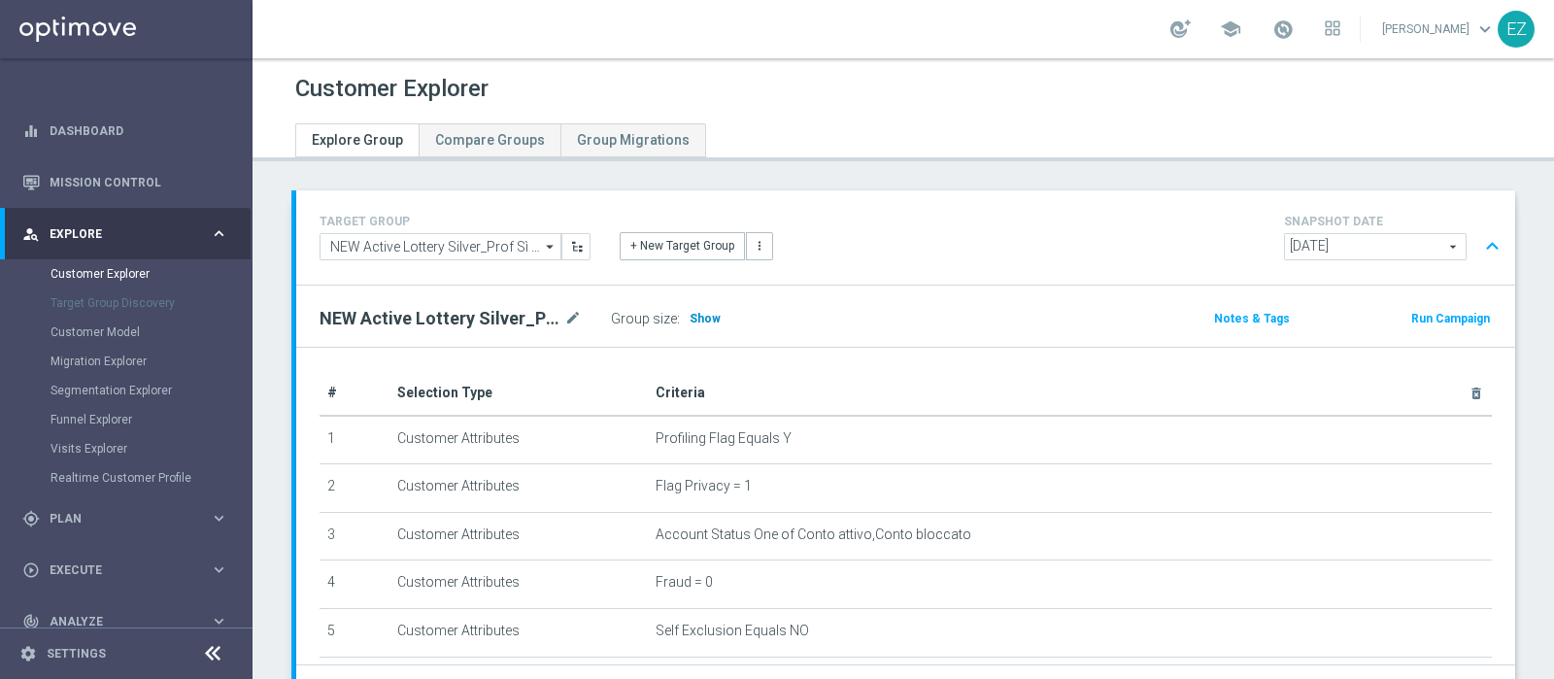
click at [702, 317] on span "Show" at bounding box center [705, 319] width 31 height 14
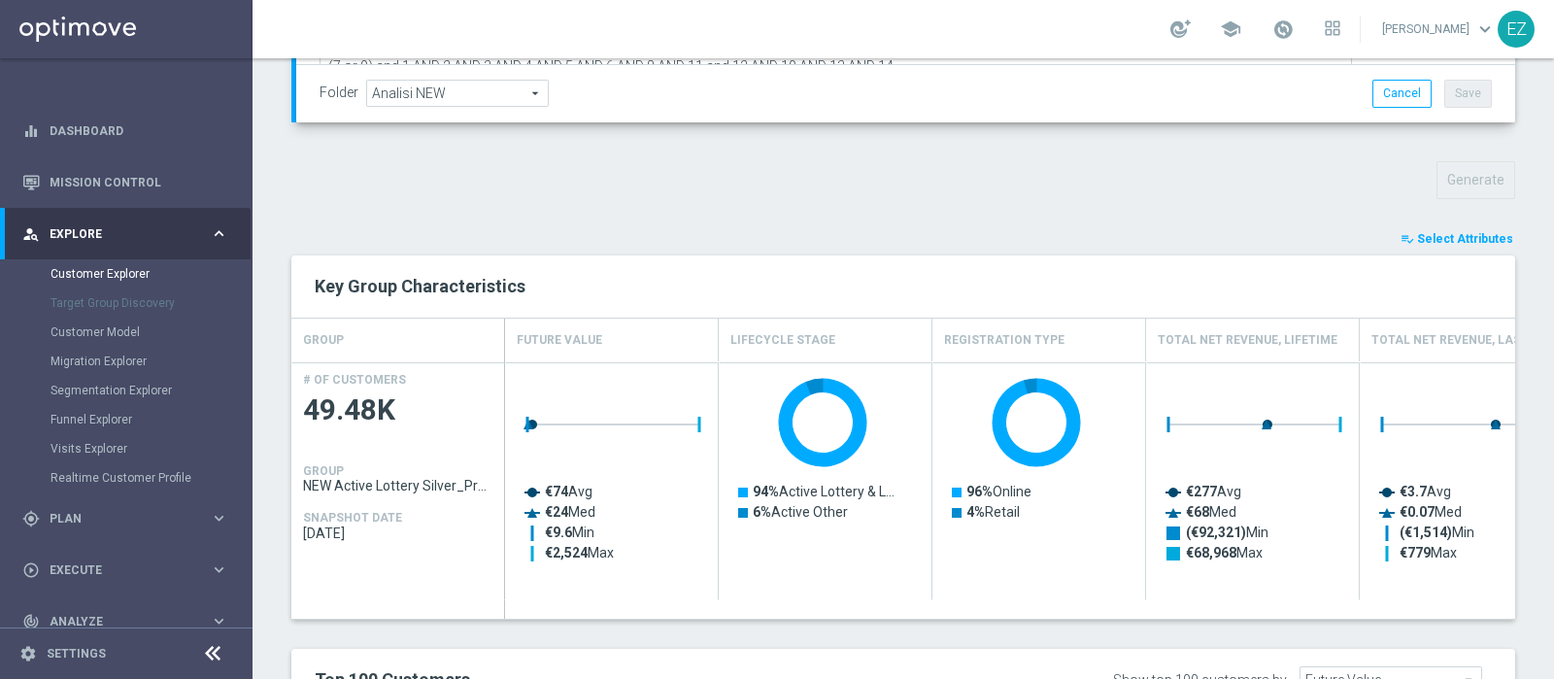
scroll to position [601, 0]
click at [1438, 231] on span "Select Attributes" at bounding box center [1465, 238] width 96 height 14
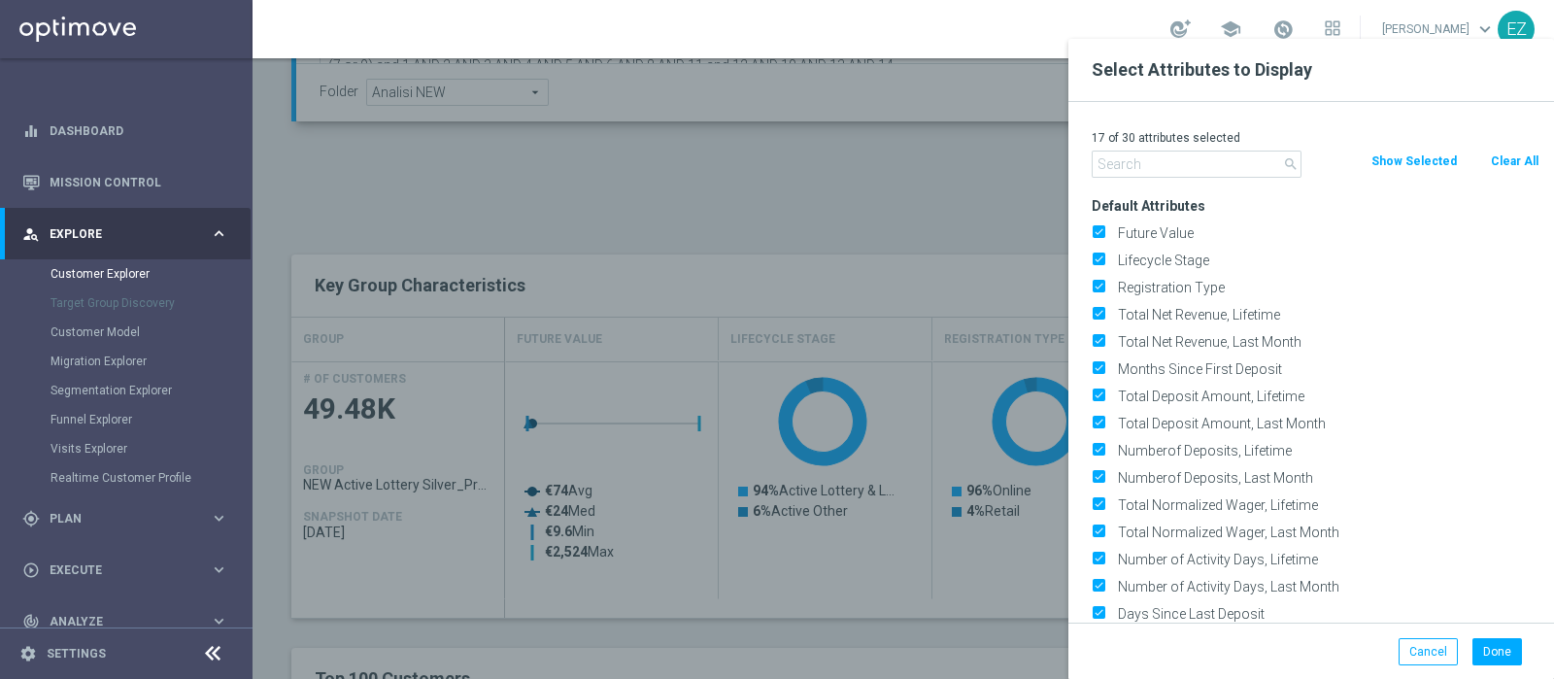
click at [1514, 160] on button "Clear All" at bounding box center [1514, 161] width 51 height 21
checkbox input "false"
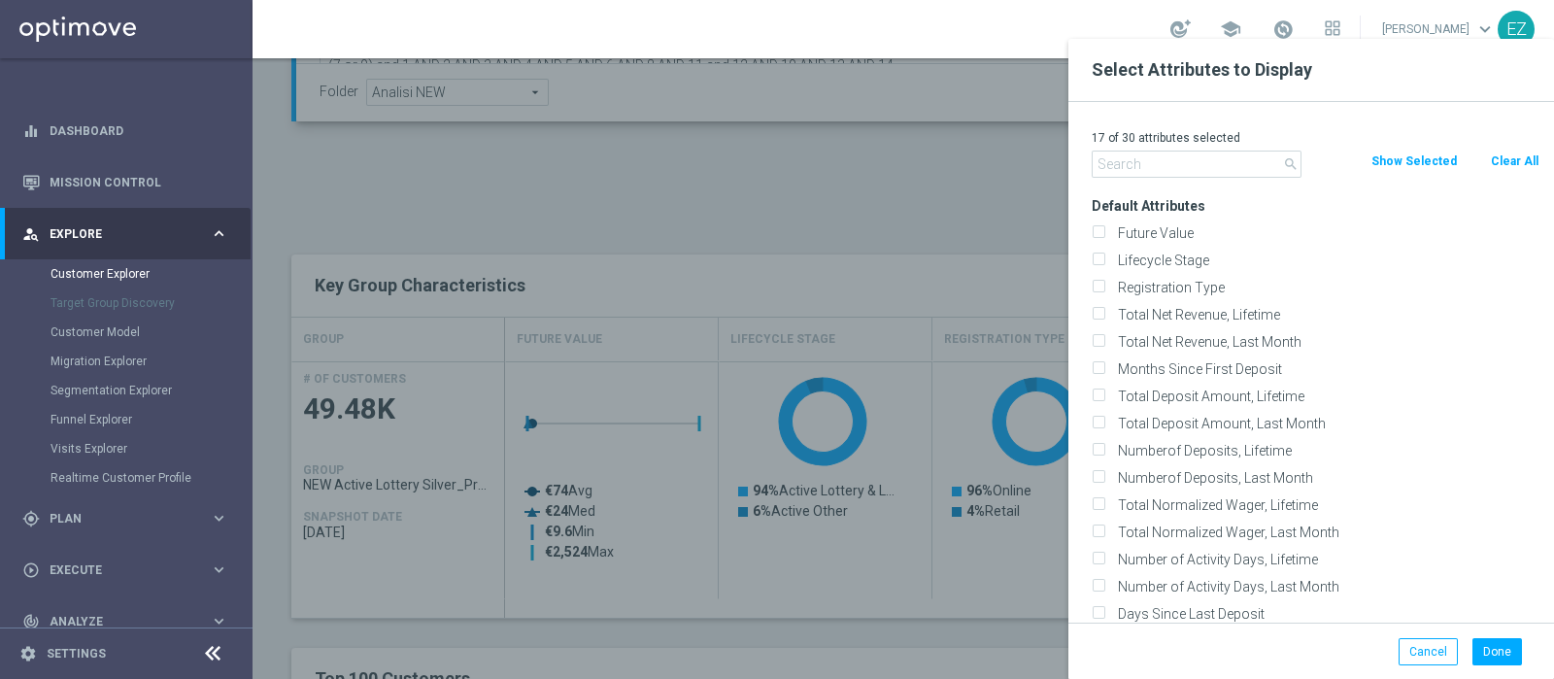
checkbox input "false"
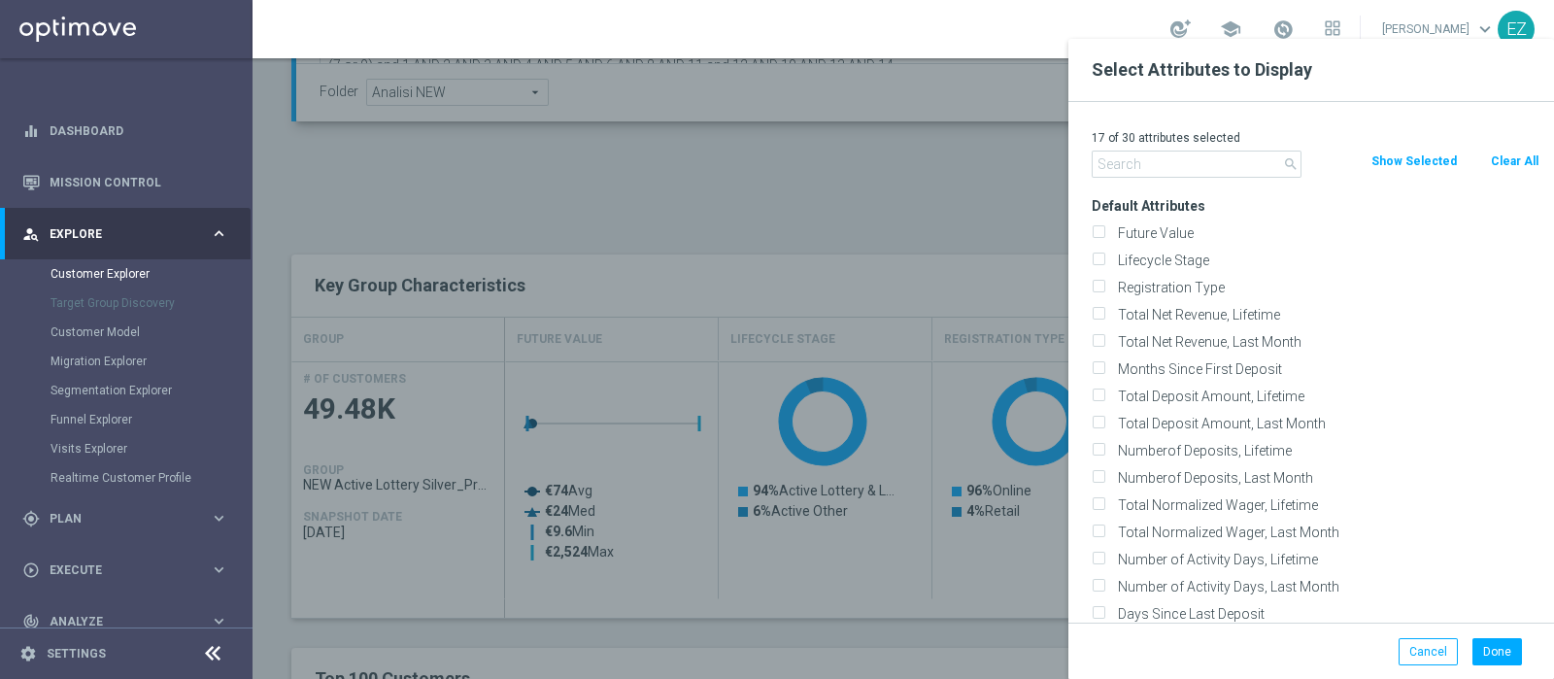
checkbox input "false"
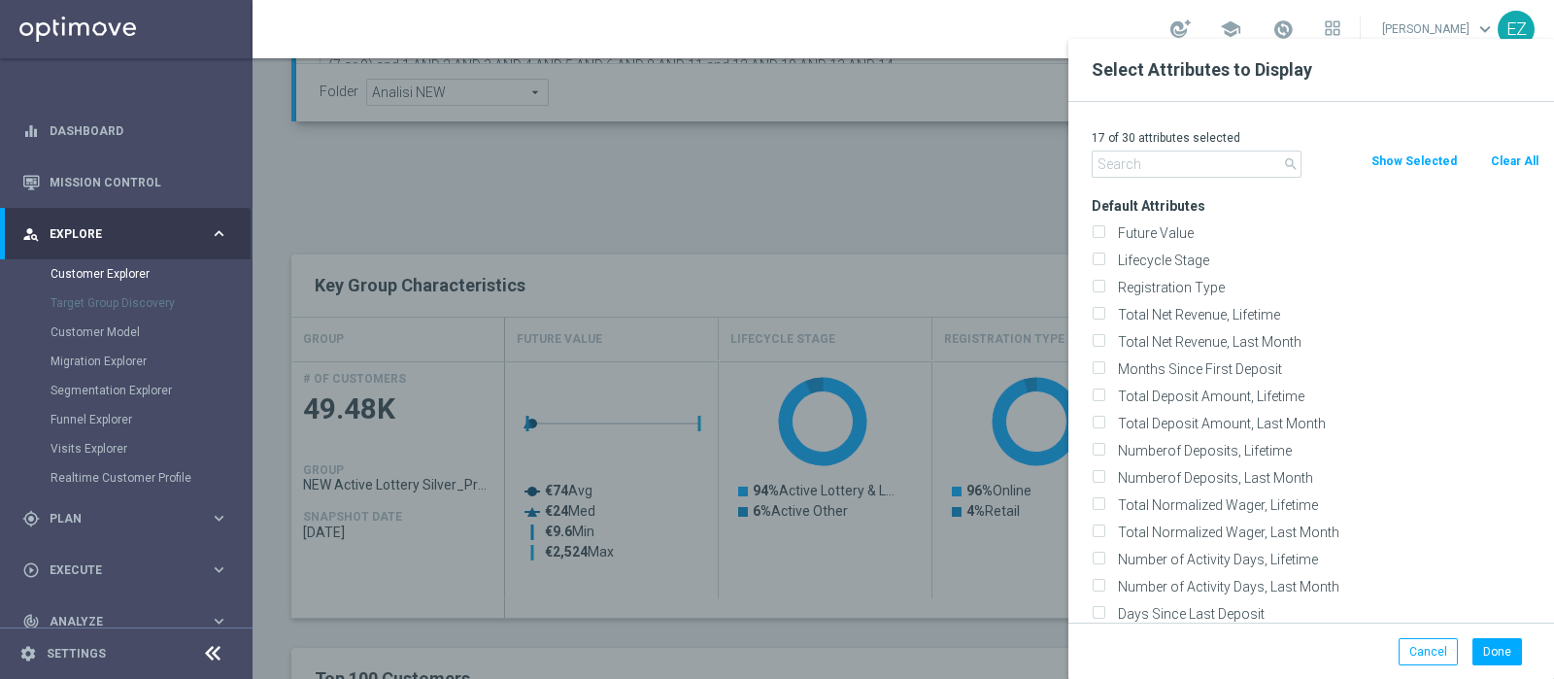
checkbox input "false"
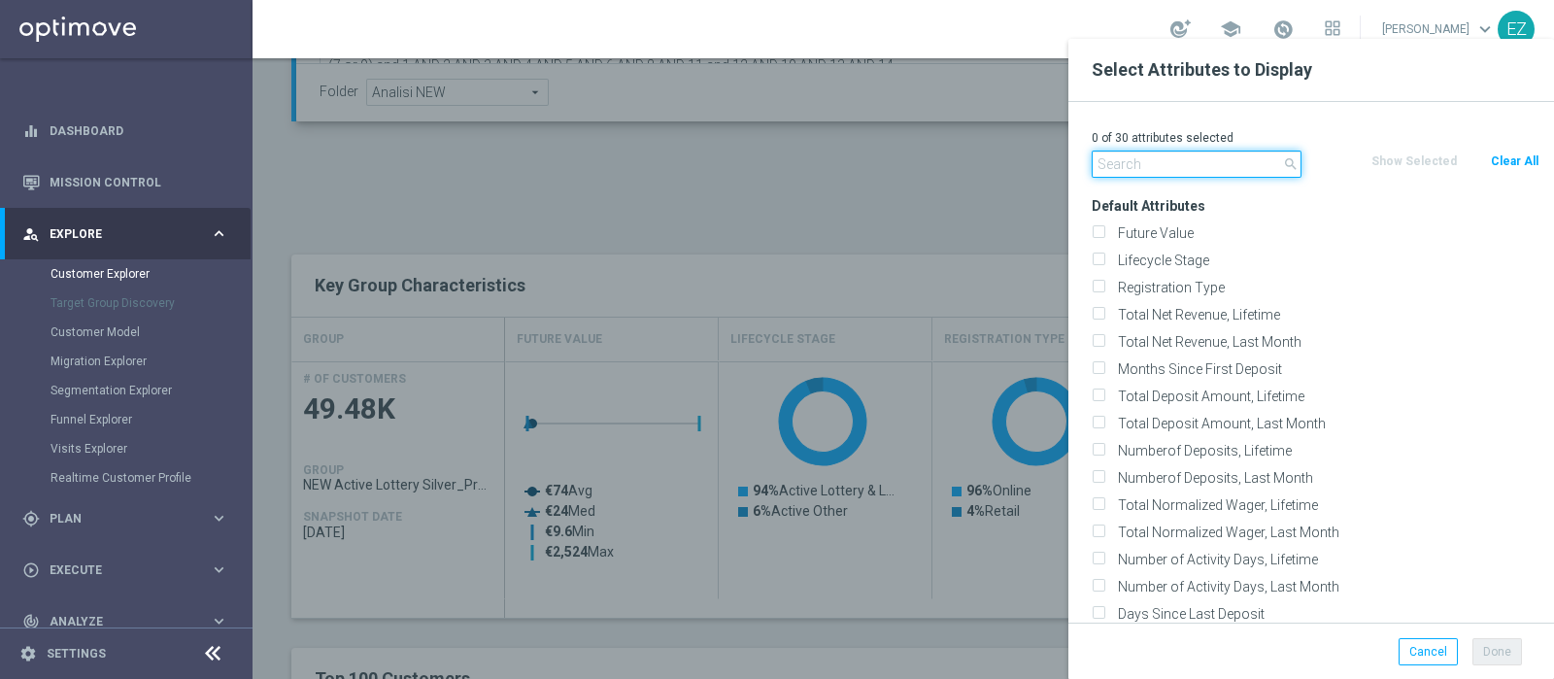
click at [1177, 155] on input "text" at bounding box center [1197, 164] width 210 height 27
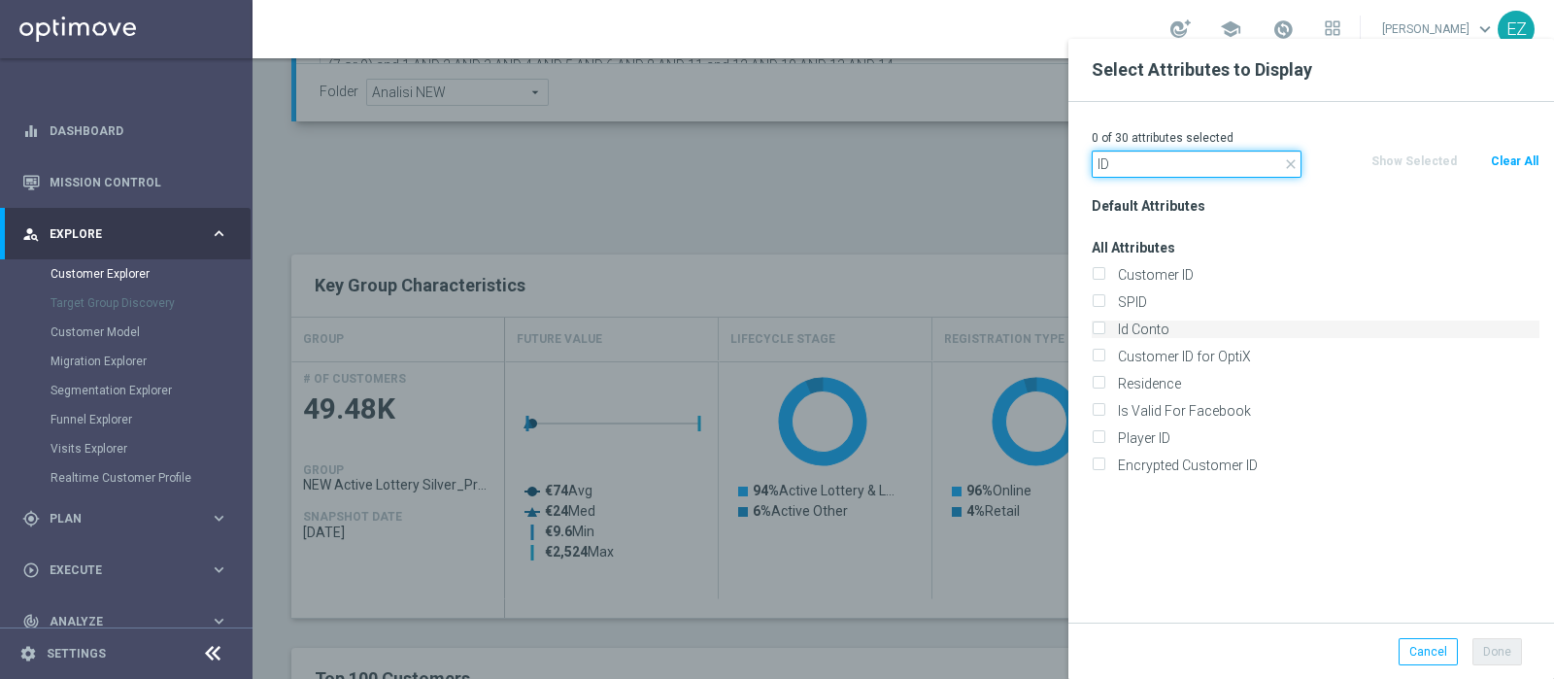
type input "ID"
click at [1138, 326] on label "Id Conto" at bounding box center [1325, 329] width 428 height 17
click at [1105, 326] on input "Id Conto" at bounding box center [1098, 331] width 13 height 13
checkbox input "true"
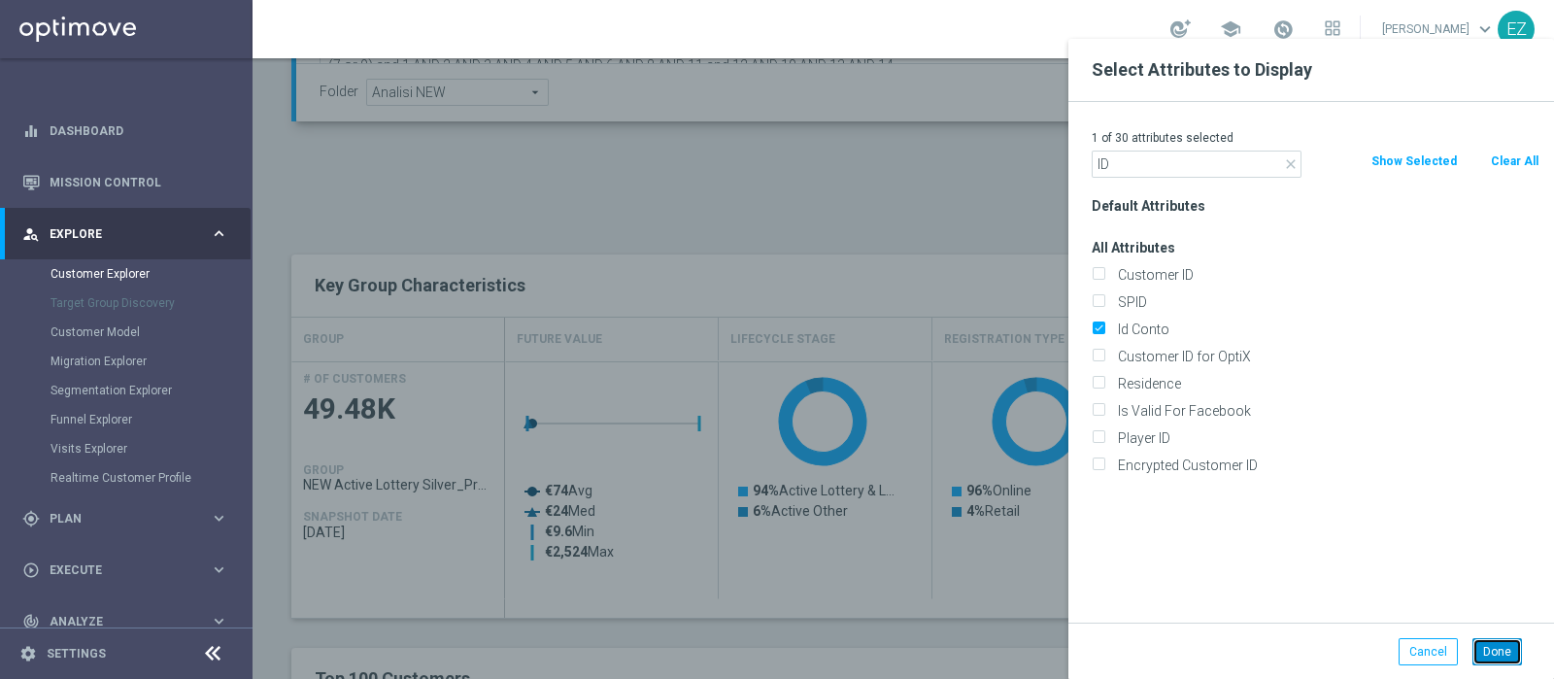
click at [1494, 651] on button "Done" at bounding box center [1498, 651] width 50 height 27
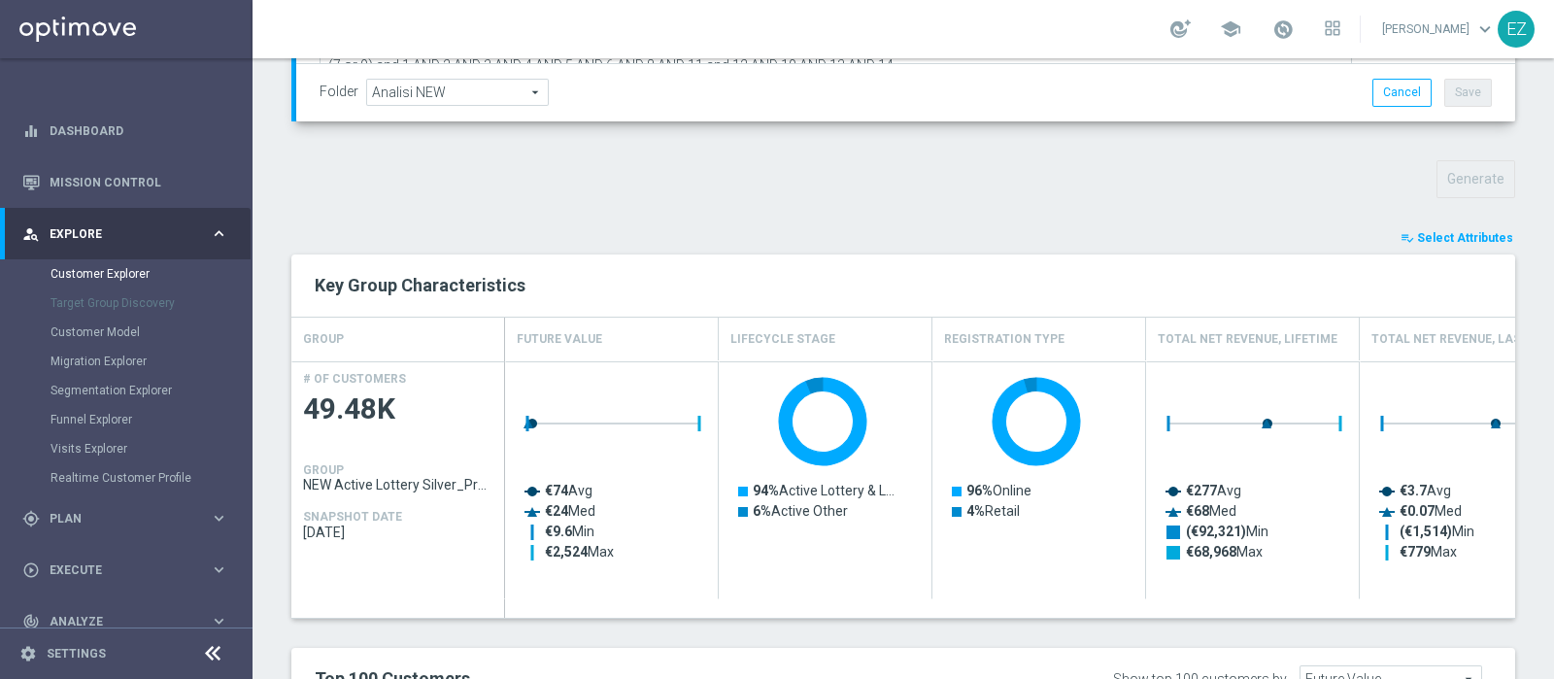
type input "Search"
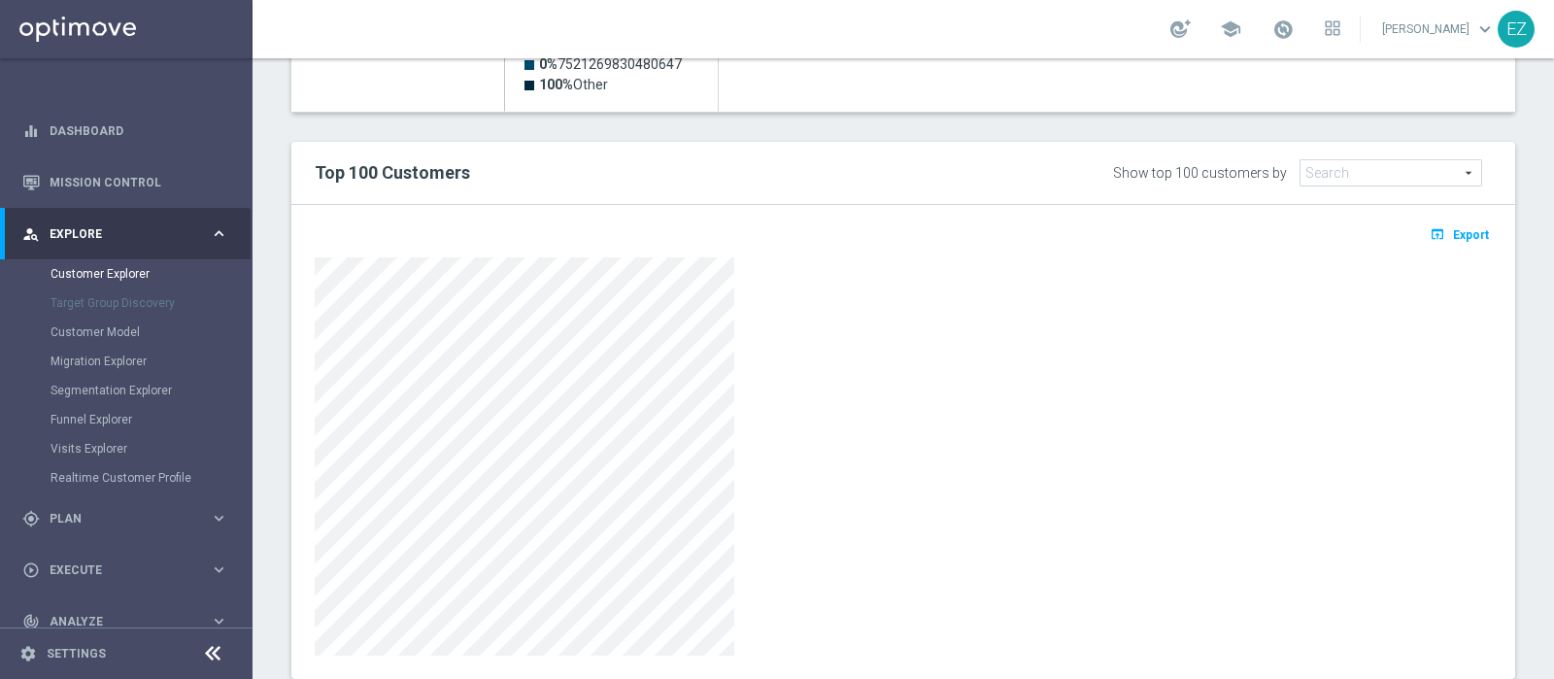
scroll to position [1092, 0]
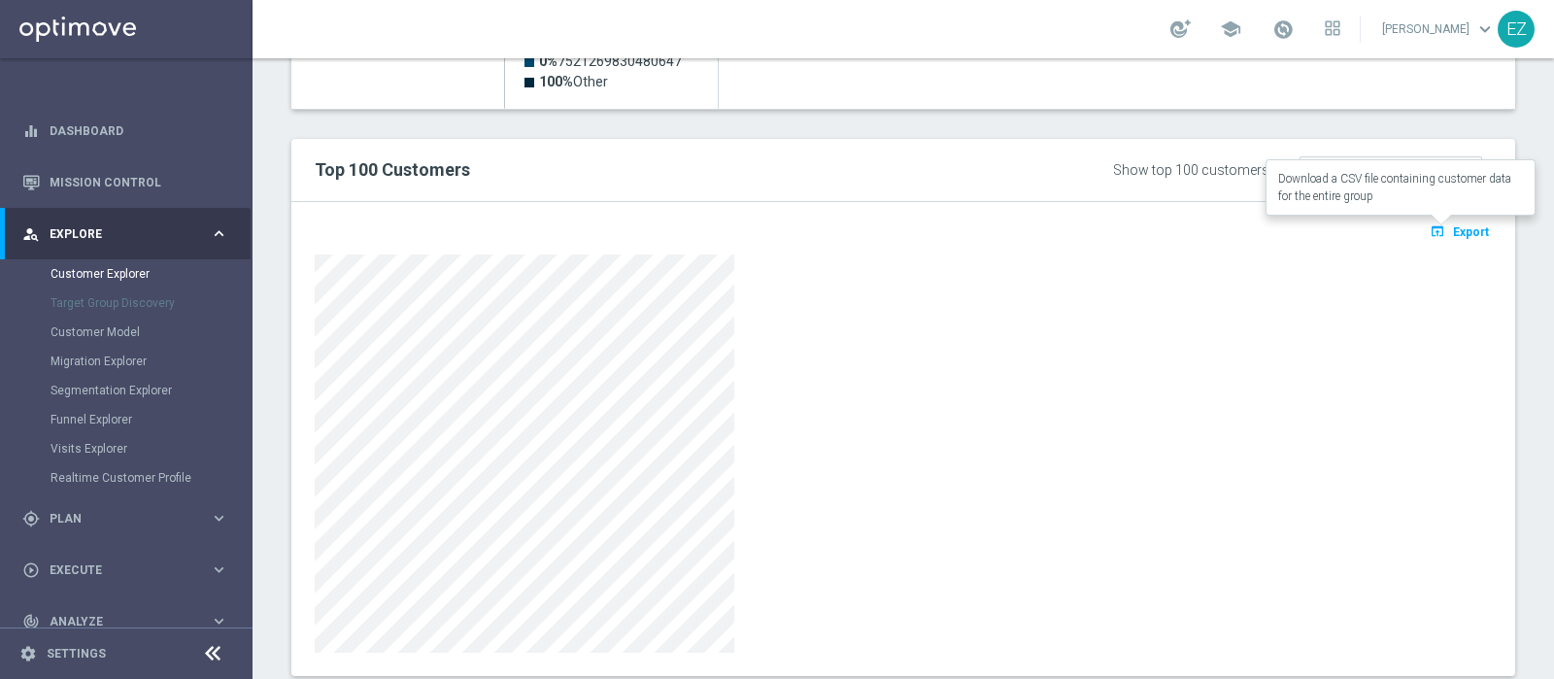
click at [1457, 233] on span "Export" at bounding box center [1471, 232] width 36 height 14
